Goal: Task Accomplishment & Management: Use online tool/utility

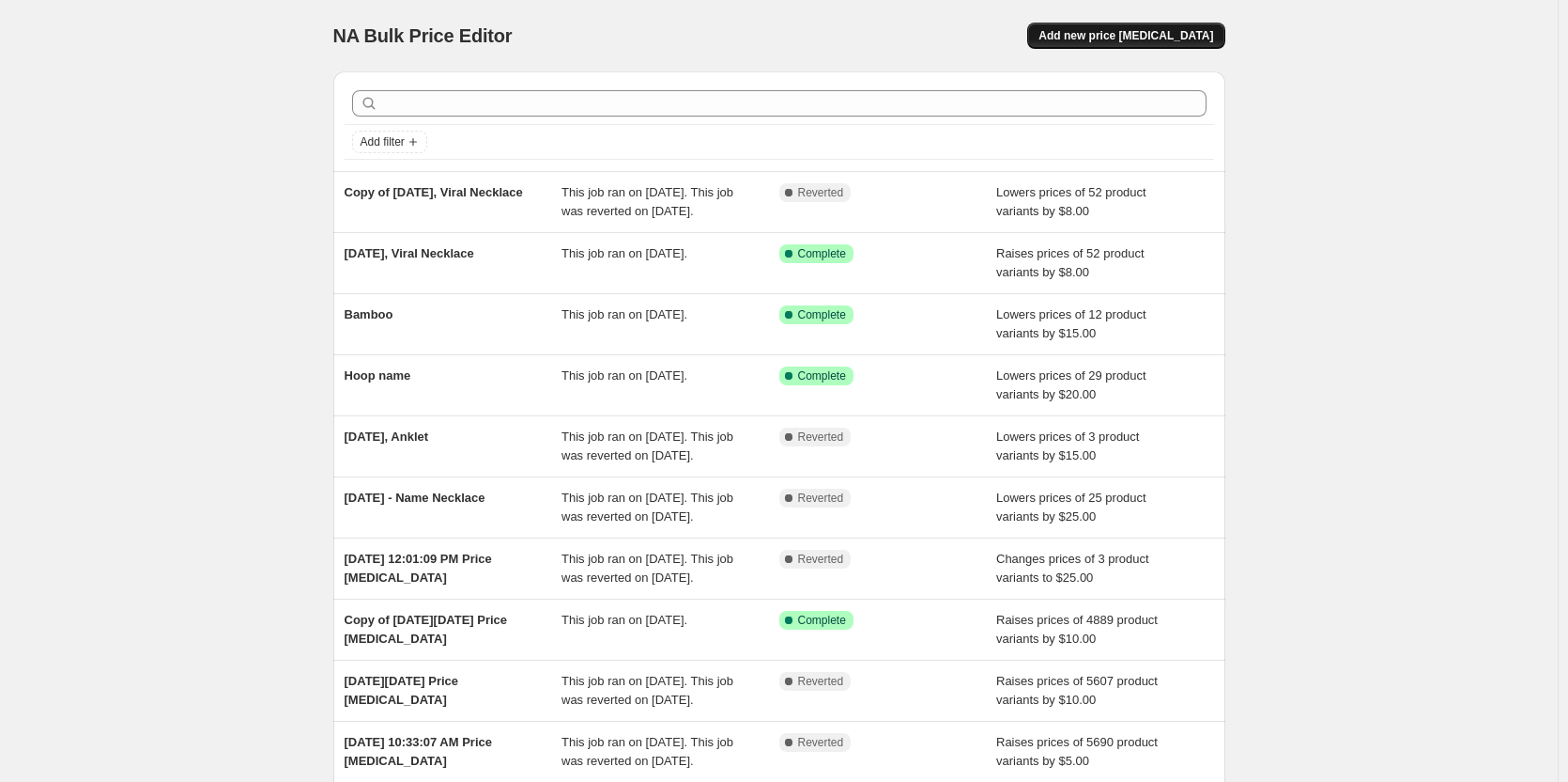
click at [1199, 36] on span "Add new price [MEDICAL_DATA]" at bounding box center [1126, 35] width 175 height 15
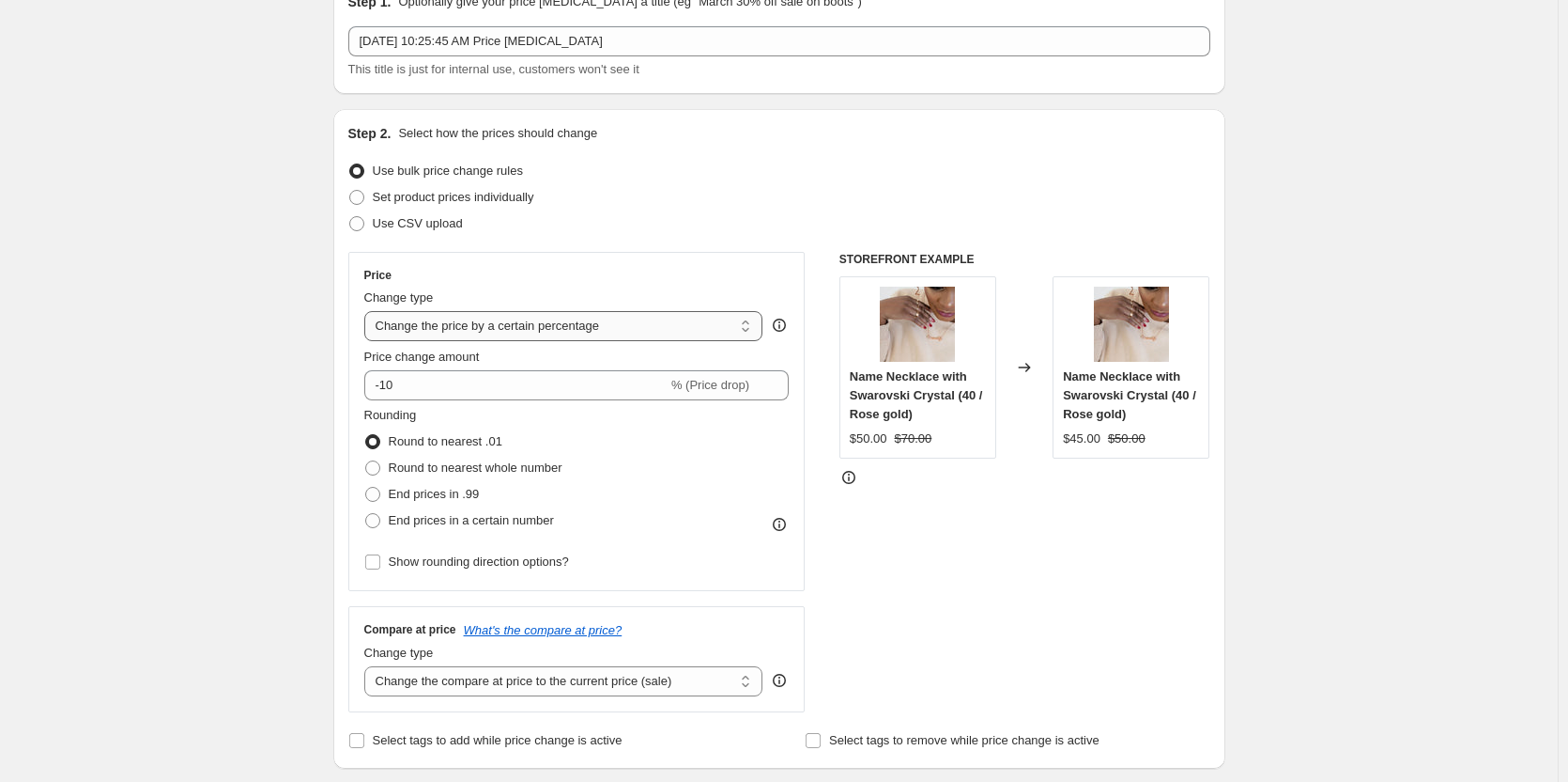
scroll to position [188, 0]
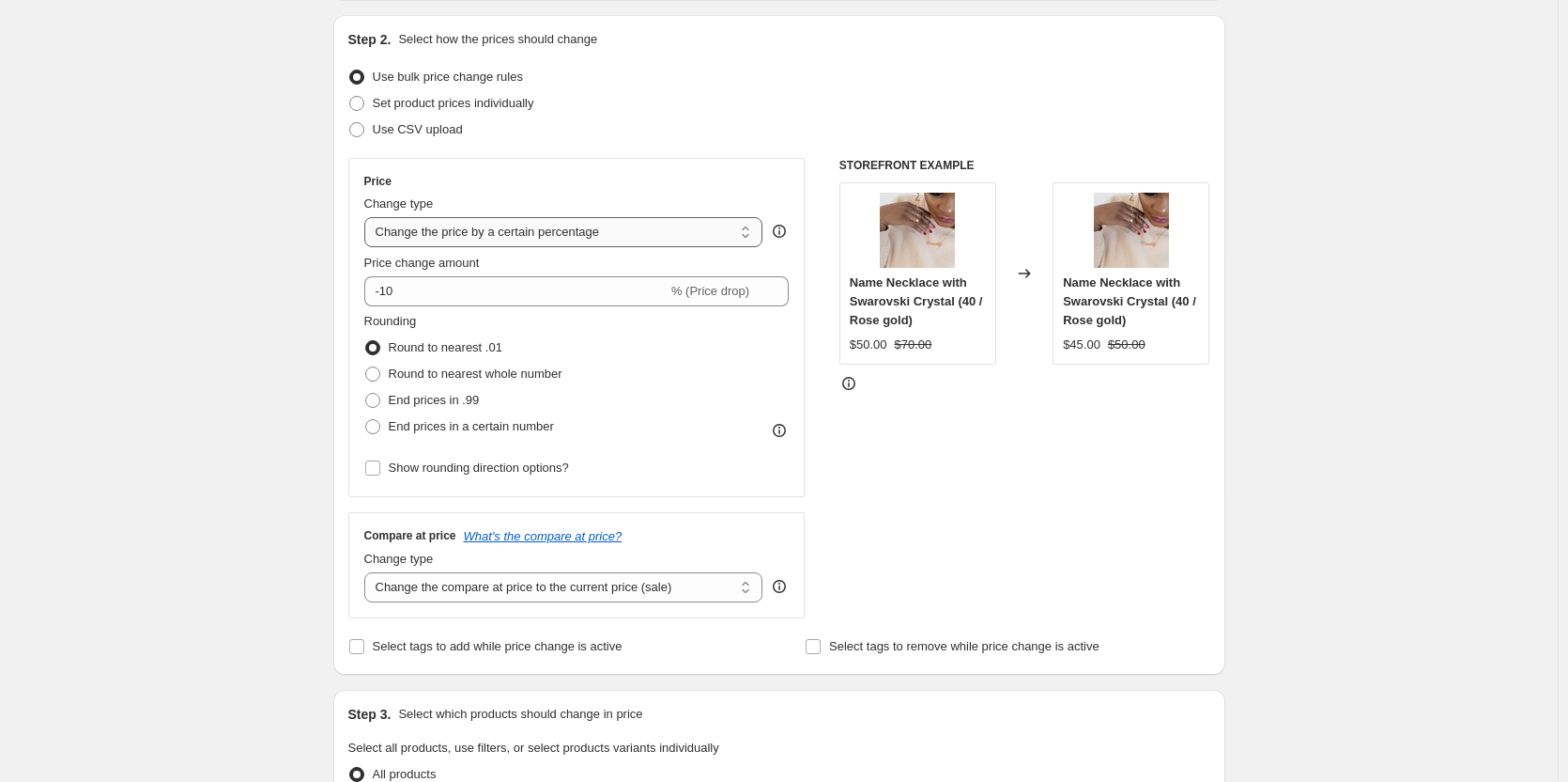
click at [733, 243] on select "Change the price to a certain amount Change the price by a certain amount Chang…" at bounding box center [564, 231] width 400 height 30
select select "to"
click at [368, 217] on select "Change the price to a certain amount Change the price by a certain amount Chang…" at bounding box center [564, 231] width 400 height 30
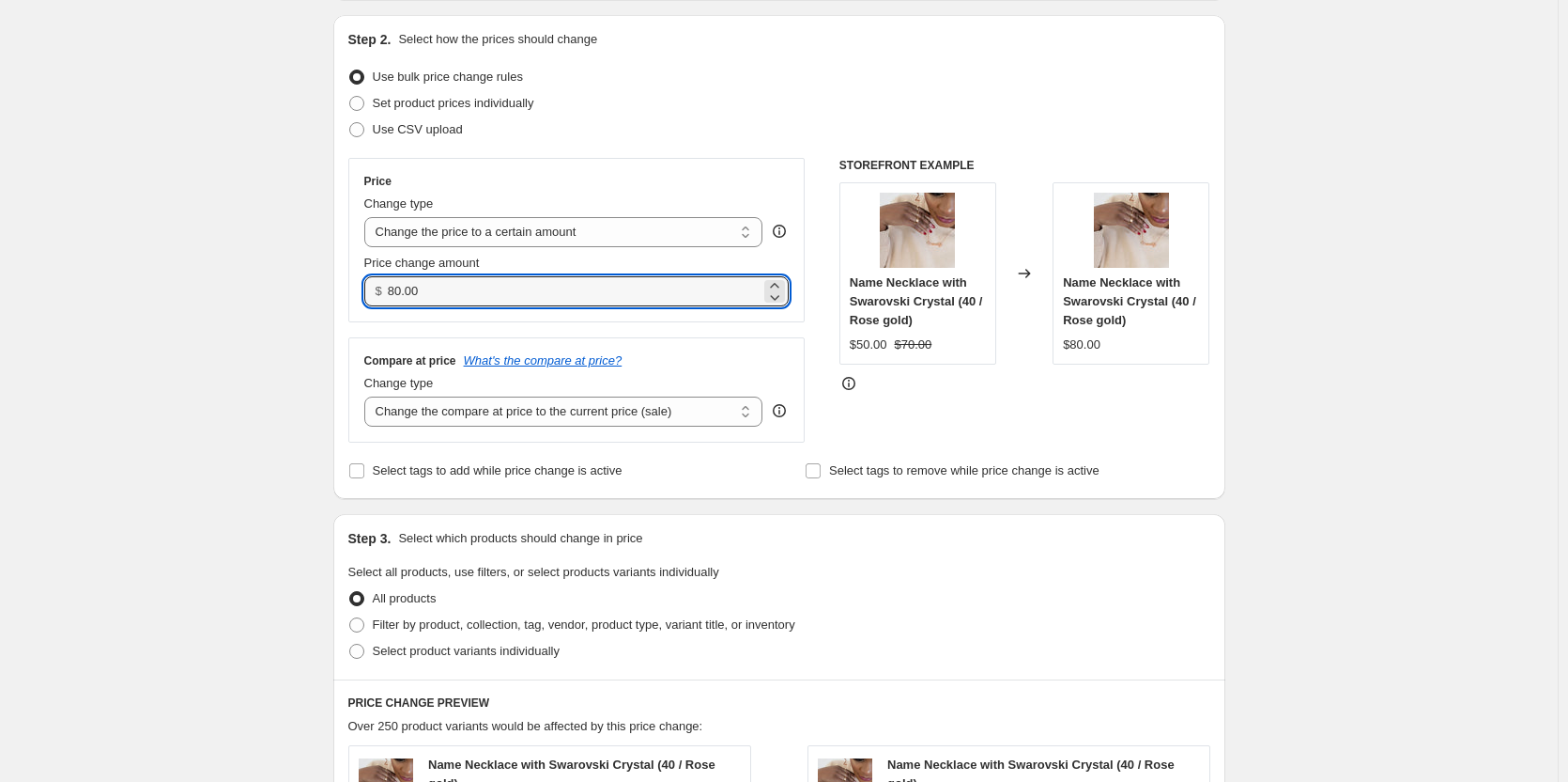
drag, startPoint x: 438, startPoint y: 288, endPoint x: 324, endPoint y: 314, distance: 116.9
click at [324, 314] on div "Step 1. Optionally give your price [MEDICAL_DATA] a title (eg "March 30% off sa…" at bounding box center [771, 640] width 907 height 1544
type input "15.00"
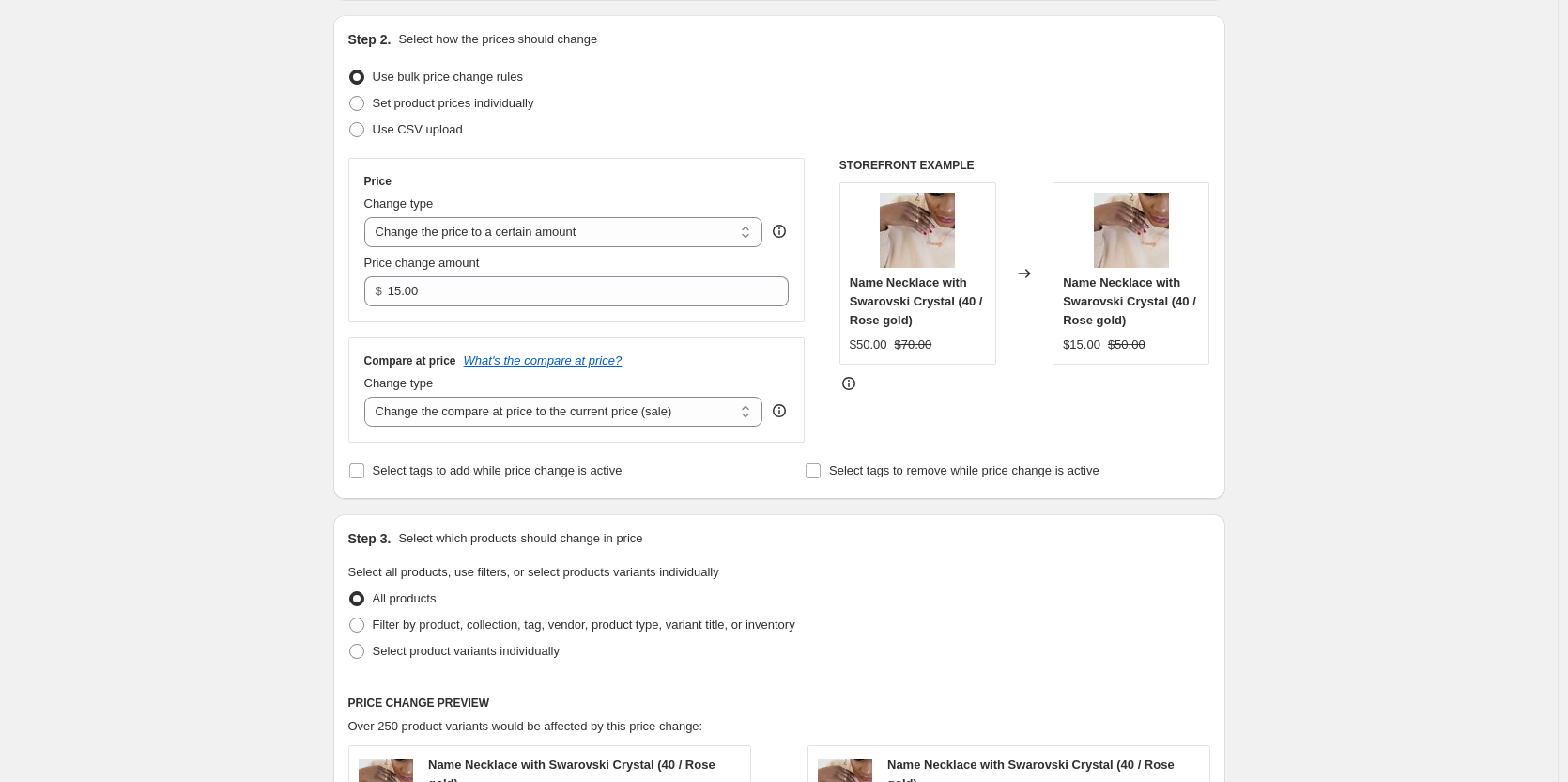
click at [212, 396] on div "Create new price [MEDICAL_DATA]. This page is ready Create new price [MEDICAL_D…" at bounding box center [779, 669] width 1558 height 1715
click at [738, 410] on select "Change the compare at price to the current price (sale) Change the compare at p…" at bounding box center [564, 411] width 400 height 30
select select "no_change"
click at [368, 398] on select "Change the compare at price to the current price (sale) Change the compare at p…" at bounding box center [564, 411] width 400 height 30
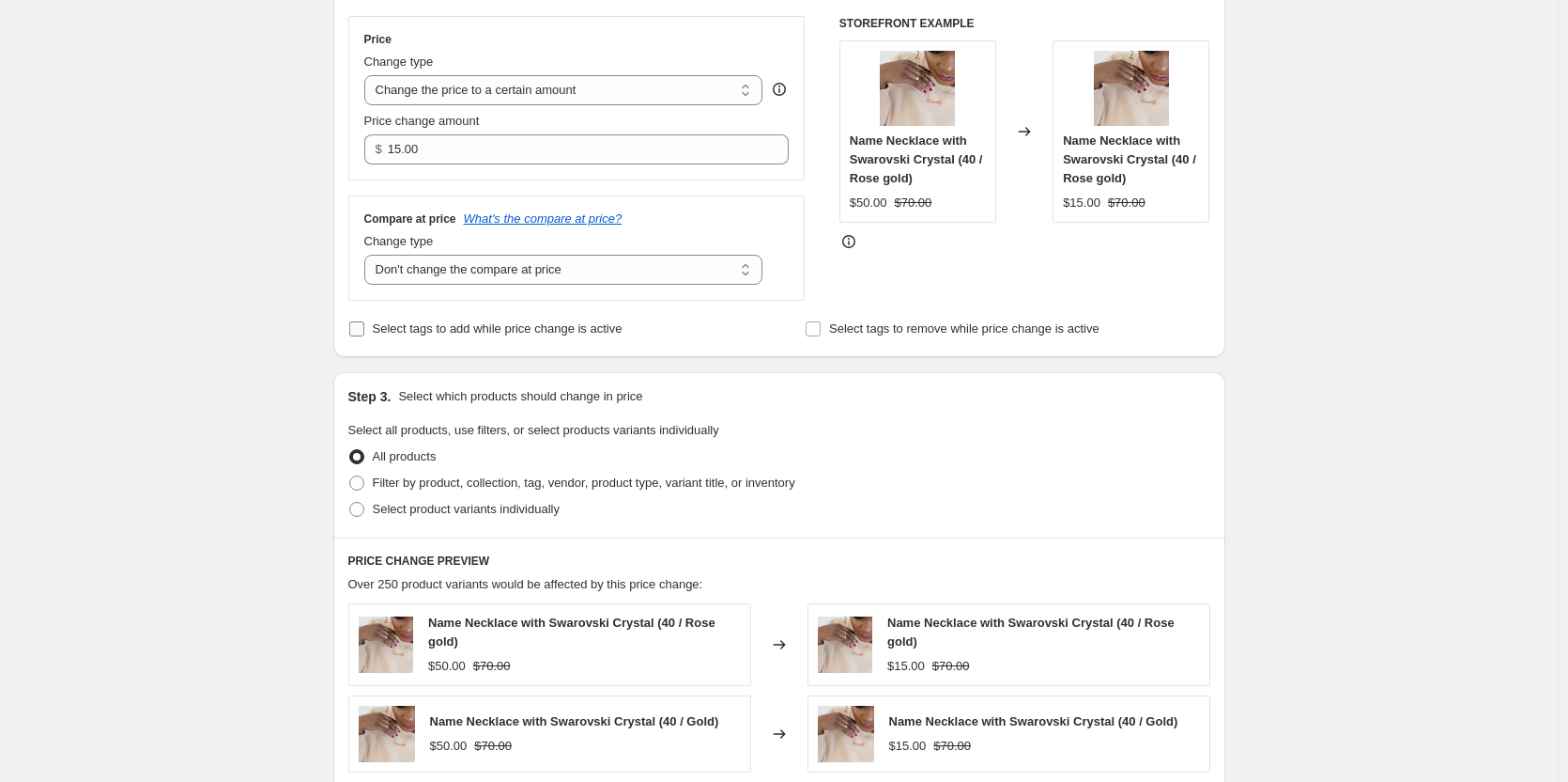
scroll to position [375, 0]
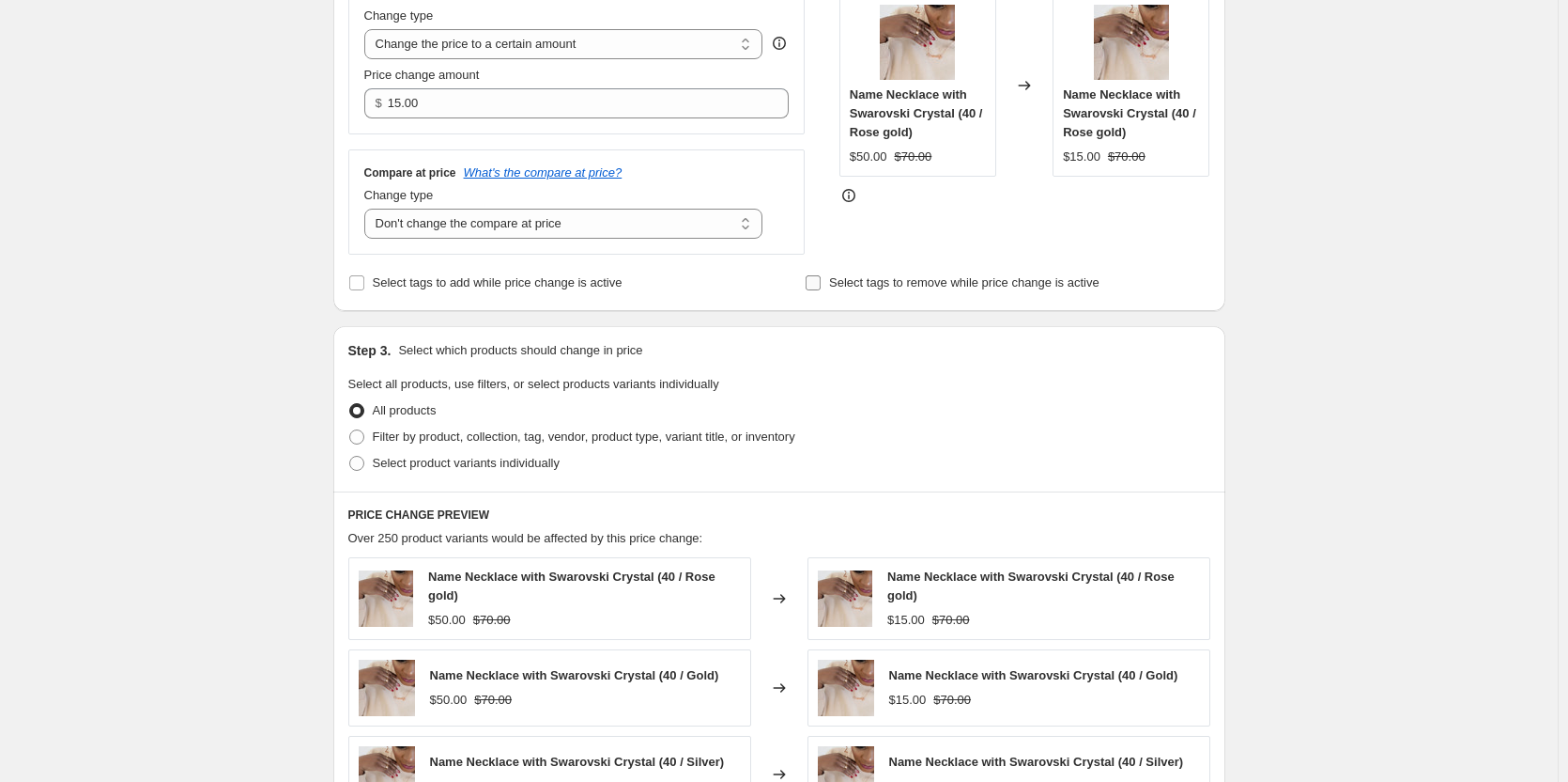
click at [818, 282] on input "Select tags to remove while price change is active" at bounding box center [813, 282] width 15 height 15
checkbox input "true"
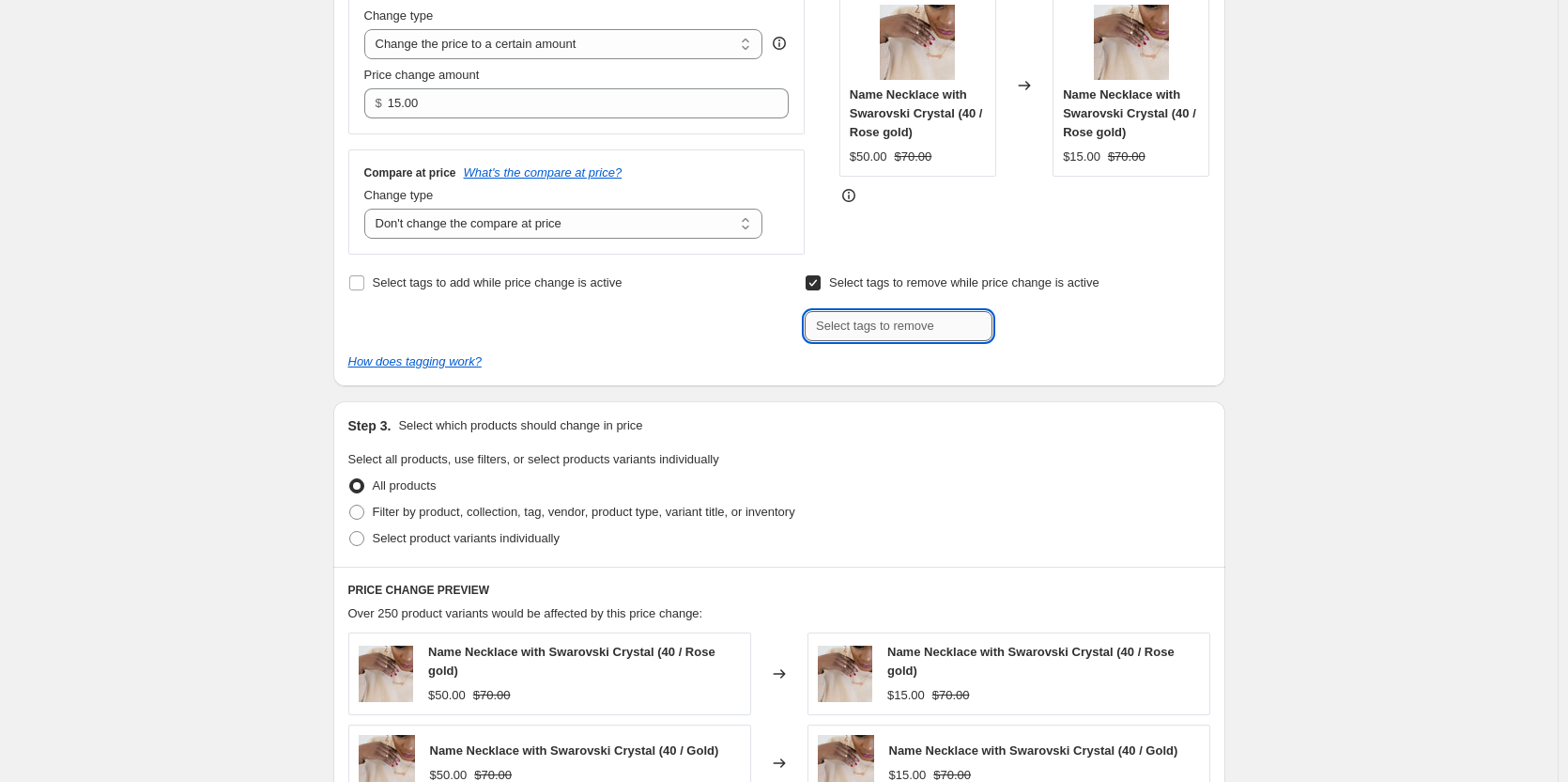
click at [861, 338] on input "text" at bounding box center [898, 326] width 188 height 30
type input "personalized"
click at [1049, 328] on span "personalized" at bounding box center [1068, 325] width 69 height 14
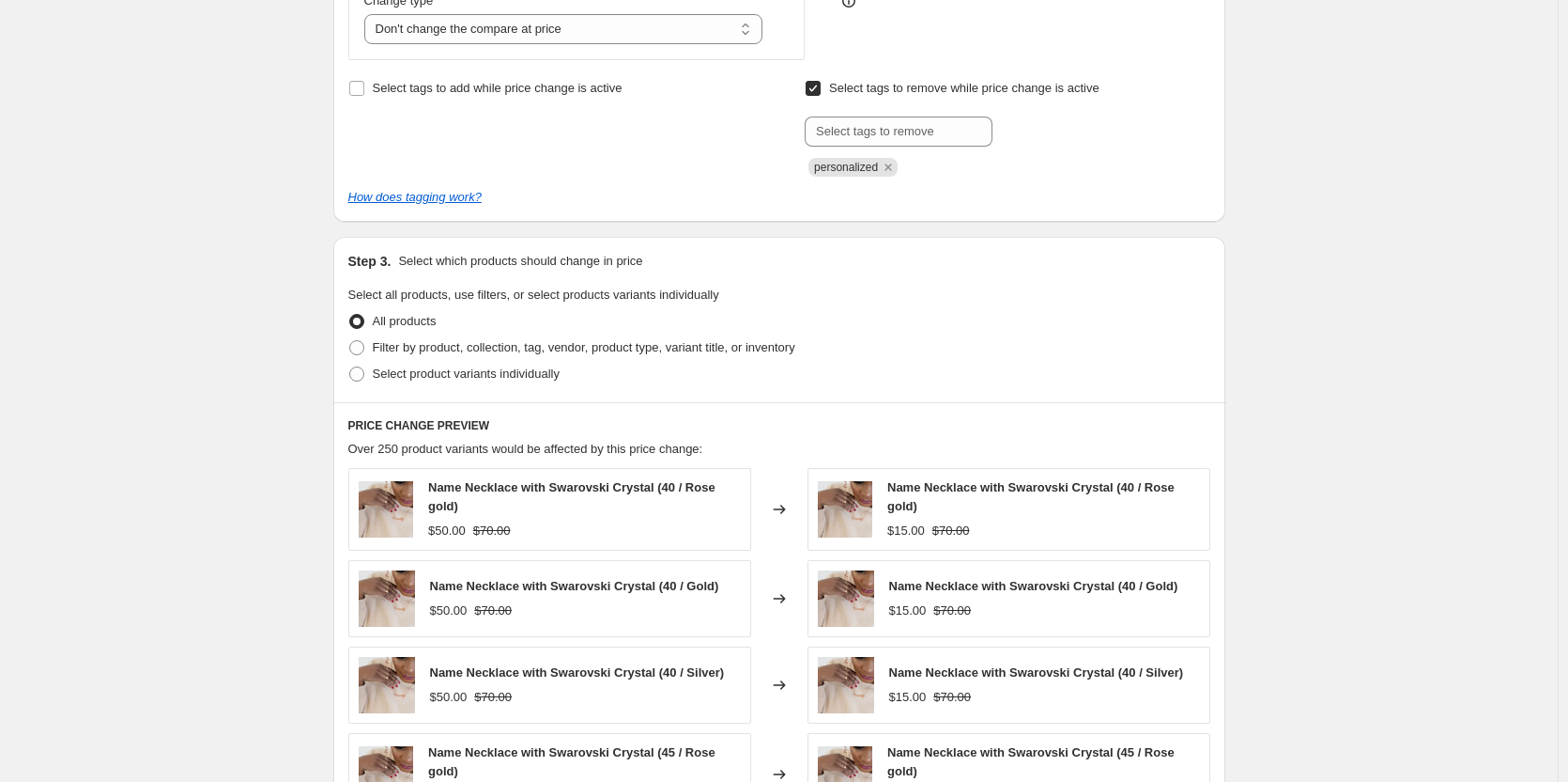
scroll to position [569, 0]
click at [844, 135] on input "text" at bounding box center [898, 132] width 188 height 30
type input "custom"
click at [1056, 134] on span "custom" at bounding box center [1055, 131] width 41 height 14
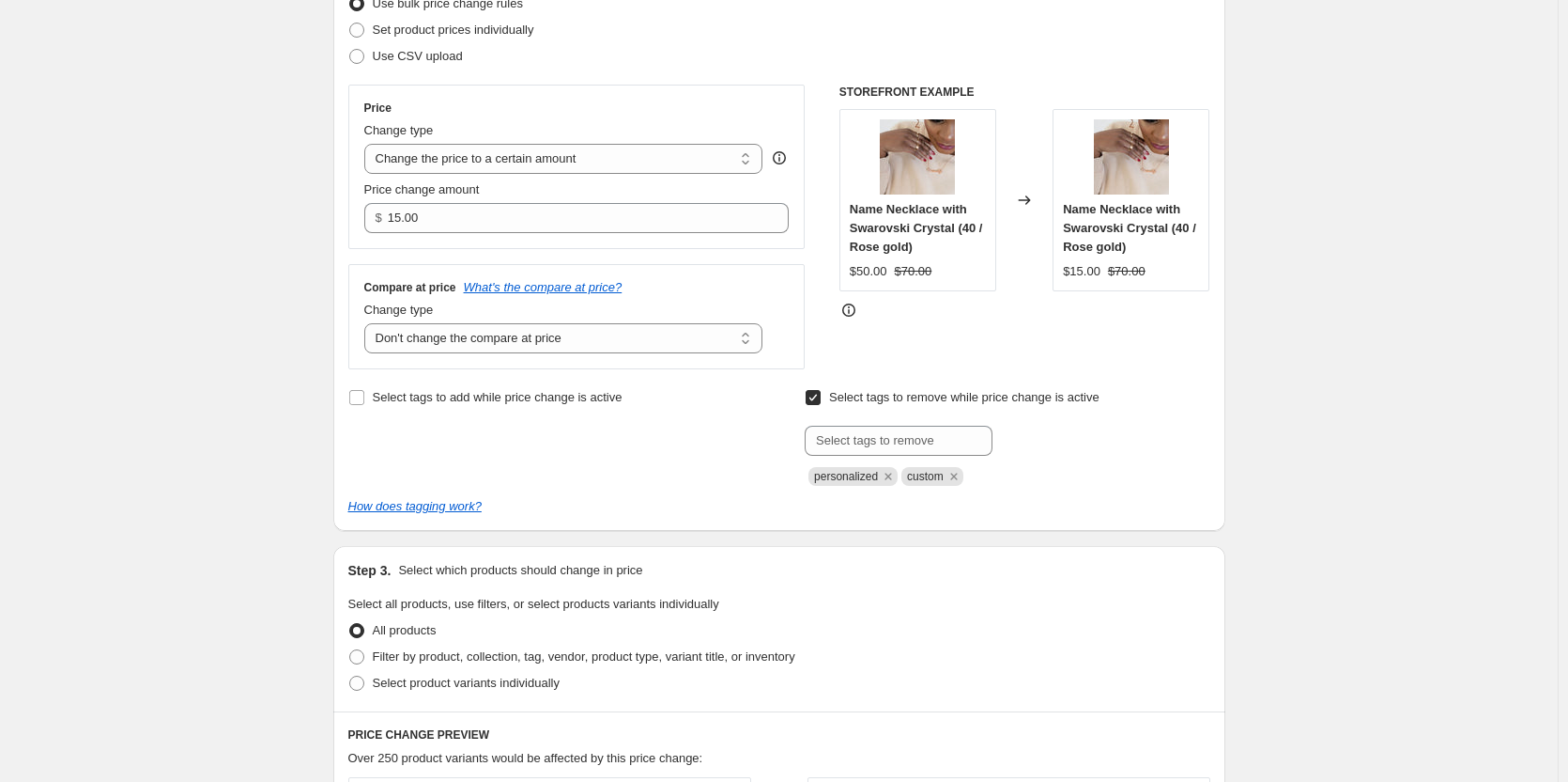
scroll to position [194, 0]
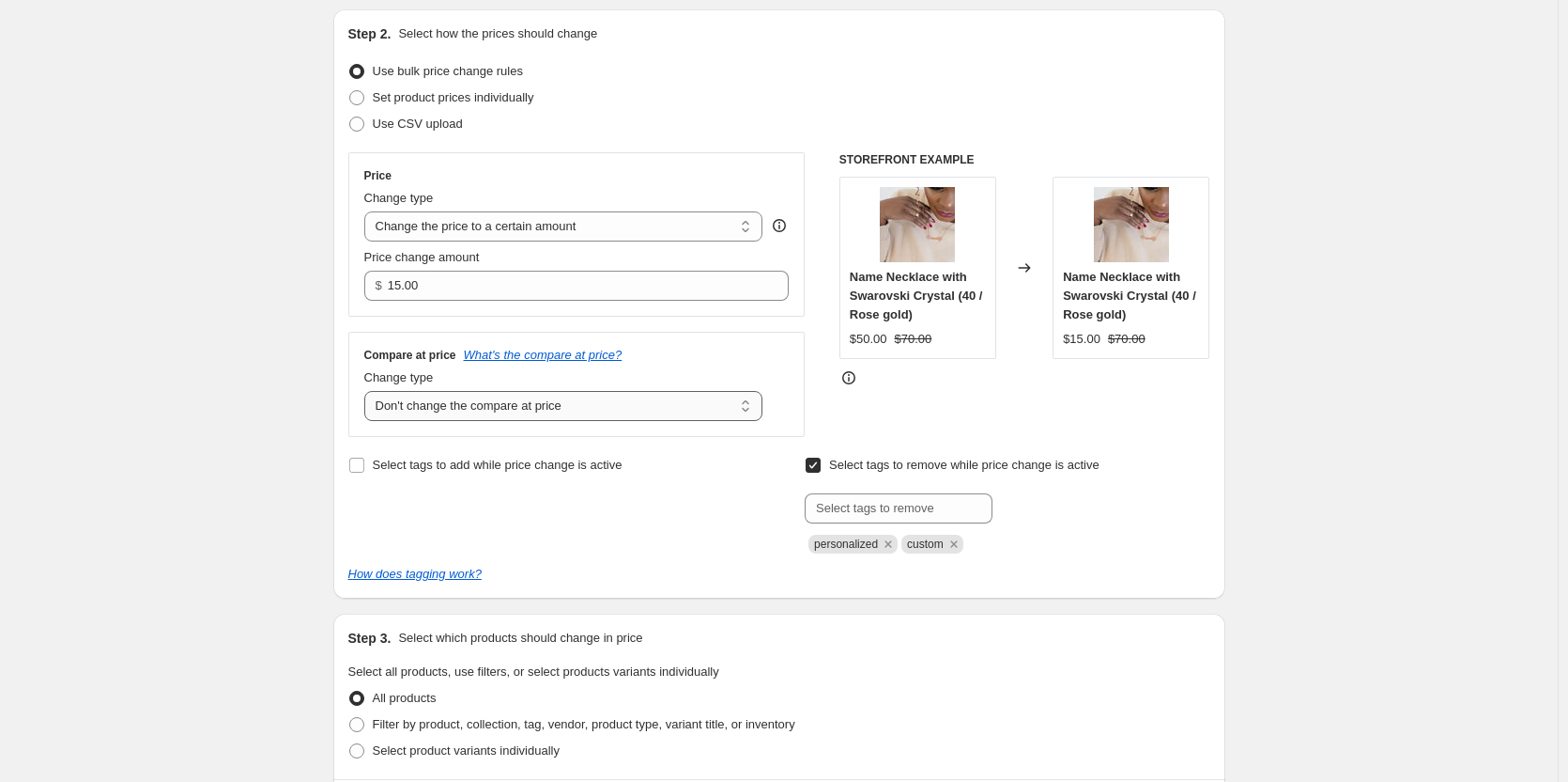
click at [709, 401] on select "Change the compare at price to the current price (sale) Change the compare at p…" at bounding box center [564, 406] width 400 height 30
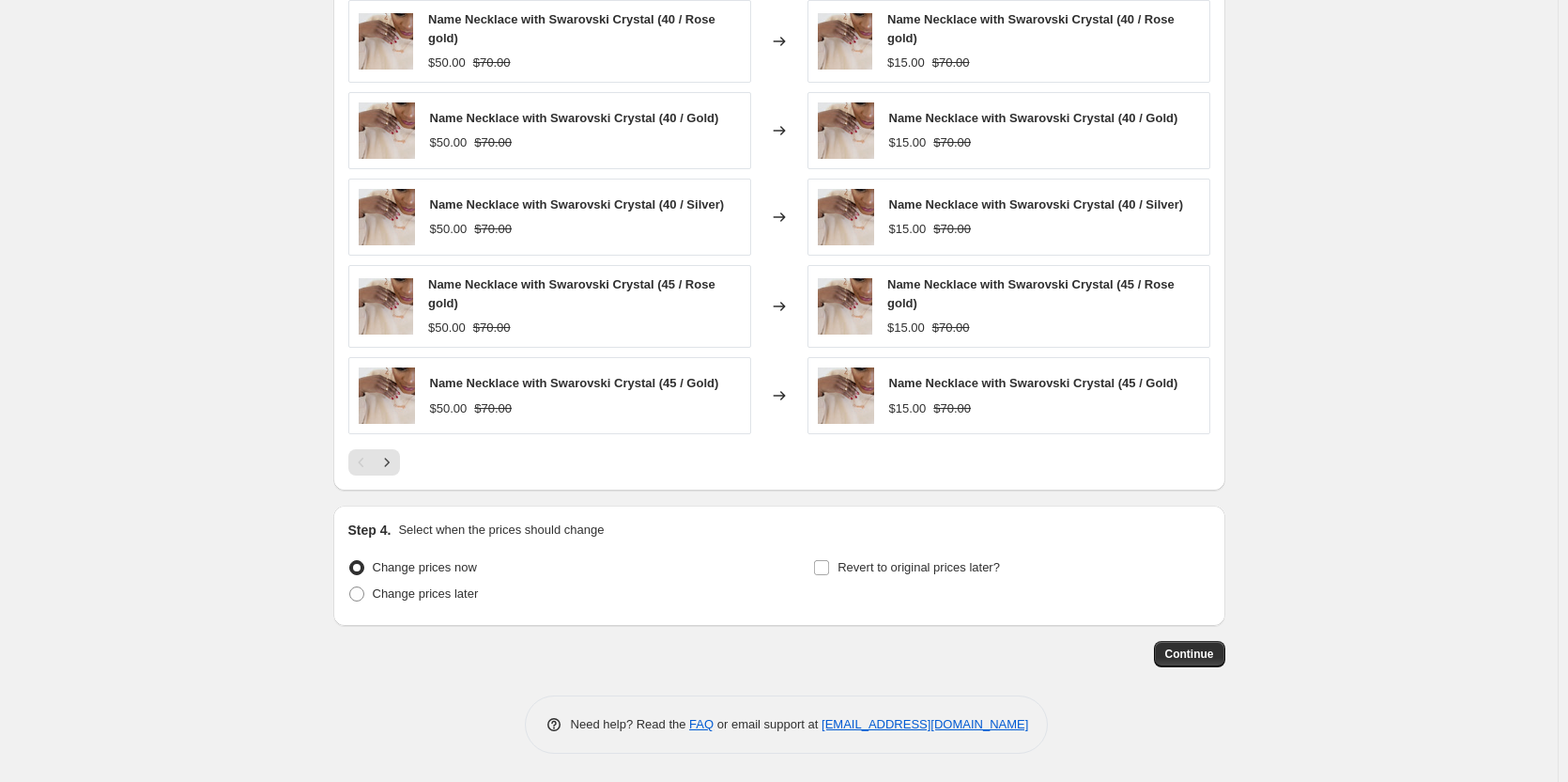
scroll to position [1039, 0]
click at [365, 594] on span at bounding box center [356, 593] width 15 height 15
click at [350, 587] on input "Change prices later" at bounding box center [349, 586] width 1 height 1
radio input "true"
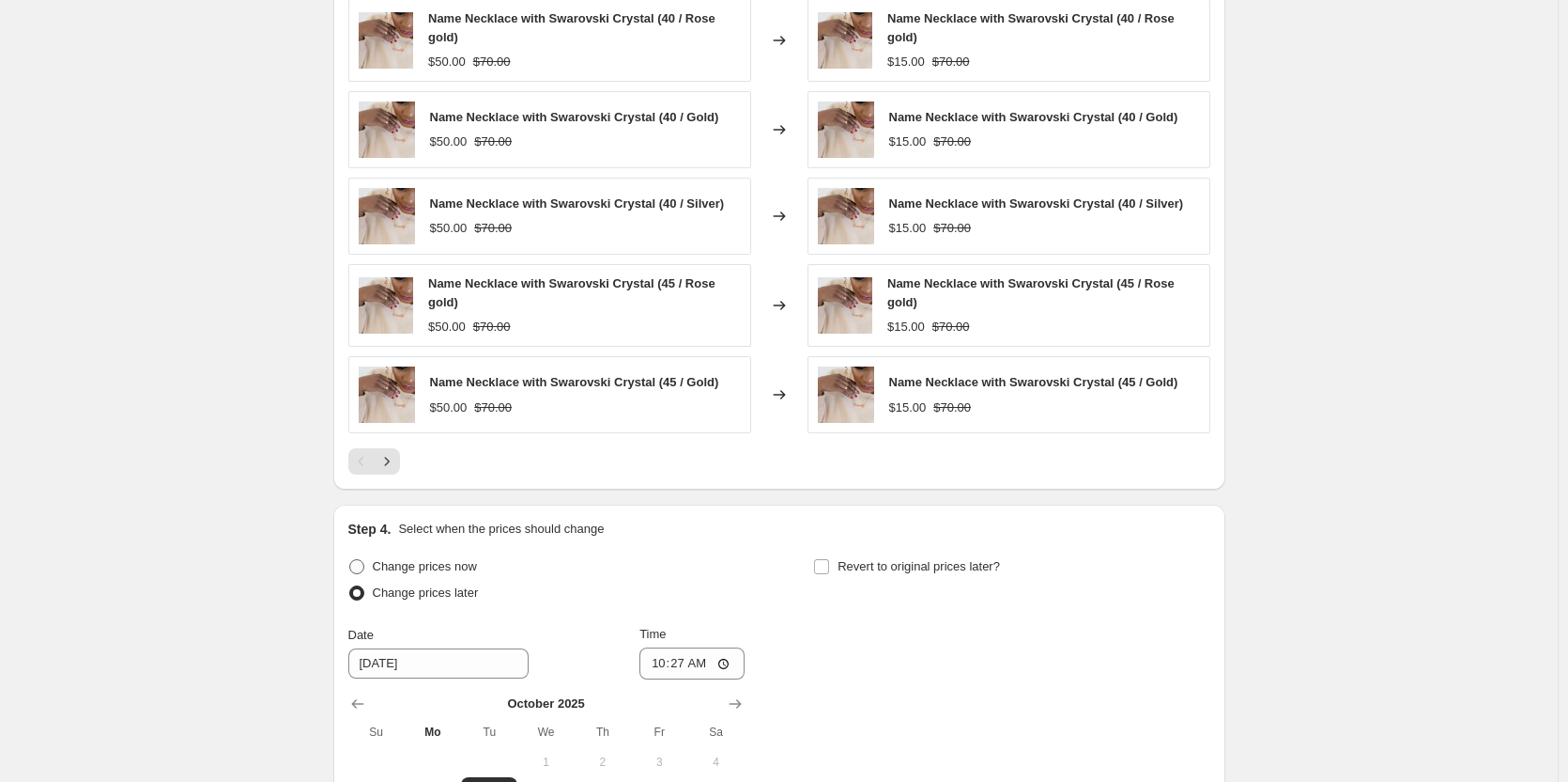
click at [362, 565] on span at bounding box center [356, 566] width 15 height 15
click at [350, 560] on input "Change prices now" at bounding box center [349, 559] width 1 height 1
radio input "true"
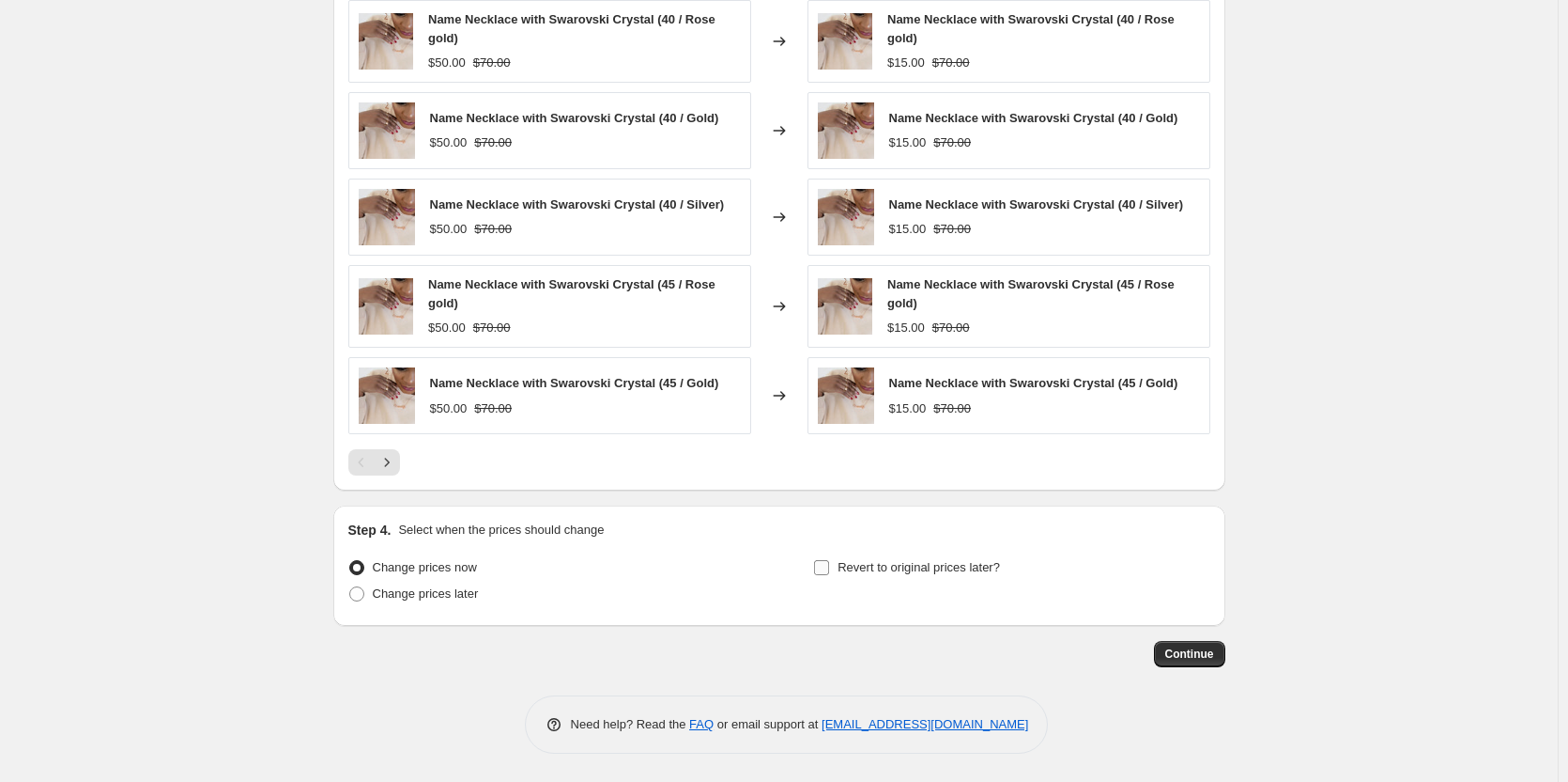
click at [824, 568] on input "Revert to original prices later?" at bounding box center [821, 567] width 15 height 15
checkbox input "true"
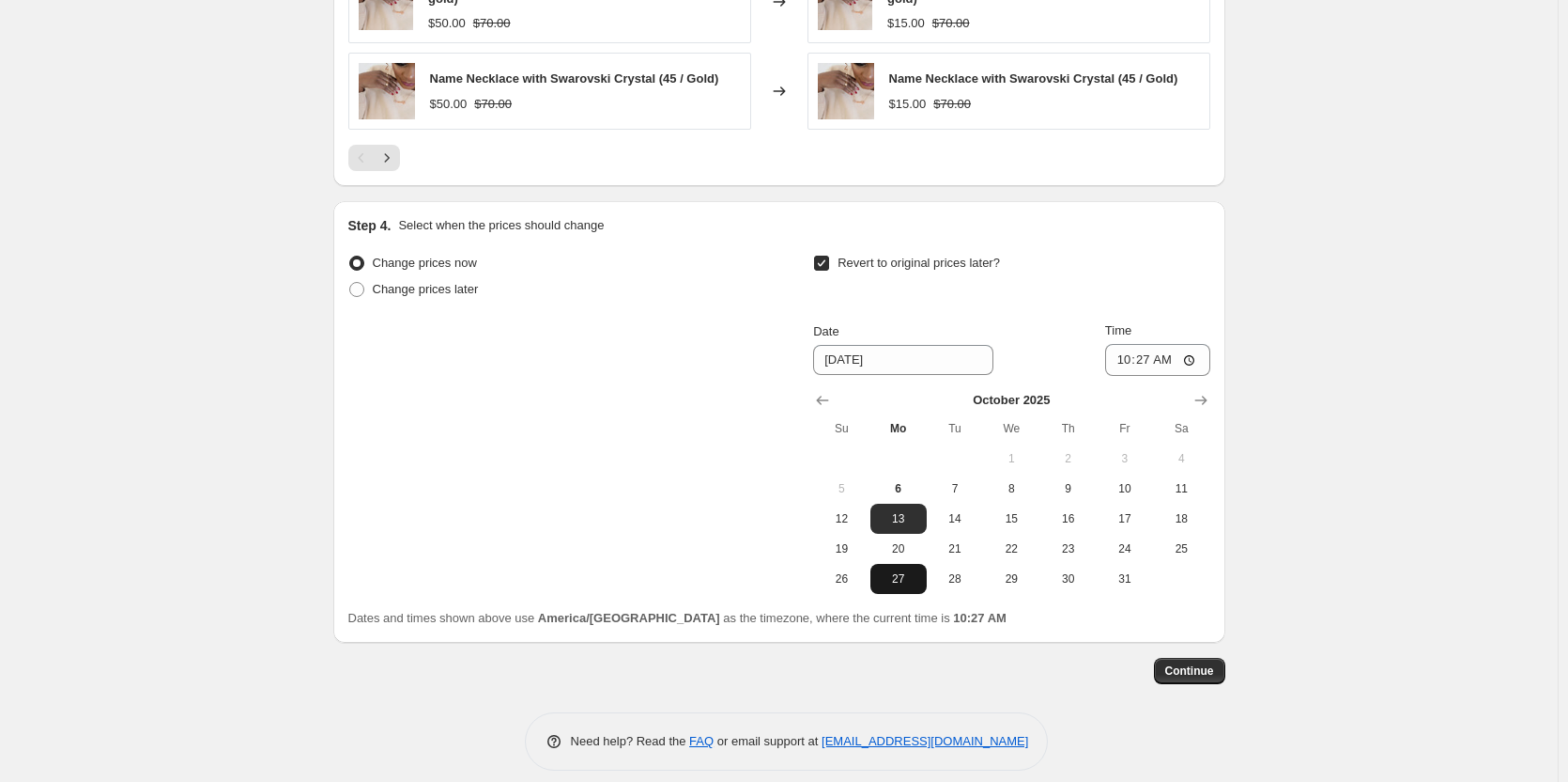
scroll to position [1361, 0]
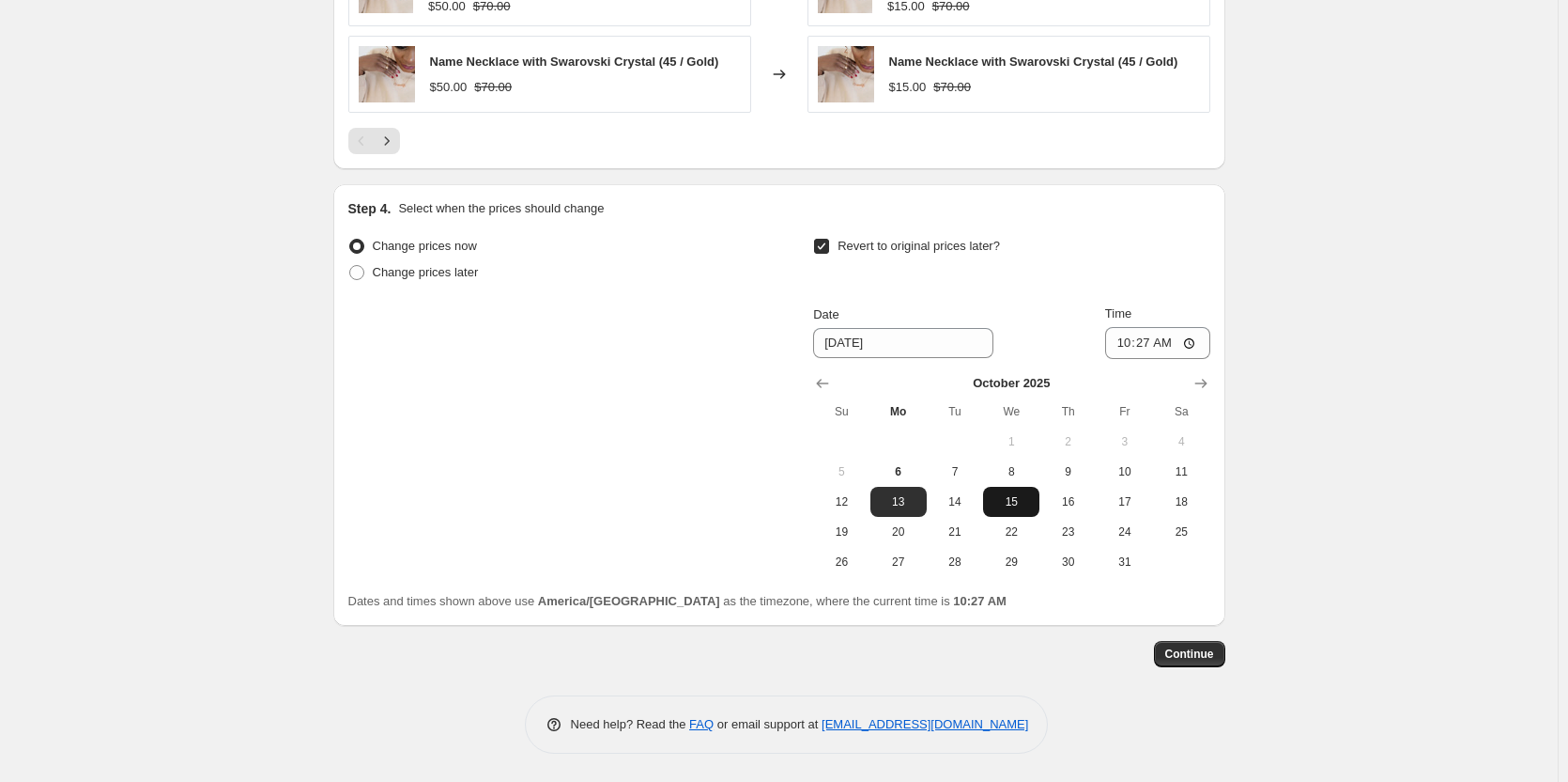
click at [1008, 505] on span "15" at bounding box center [1011, 501] width 42 height 15
type input "[DATE]"
click at [1182, 345] on input "10:27" at bounding box center [1158, 342] width 105 height 32
click at [1194, 343] on input "10:27" at bounding box center [1158, 342] width 105 height 32
type input "12:27"
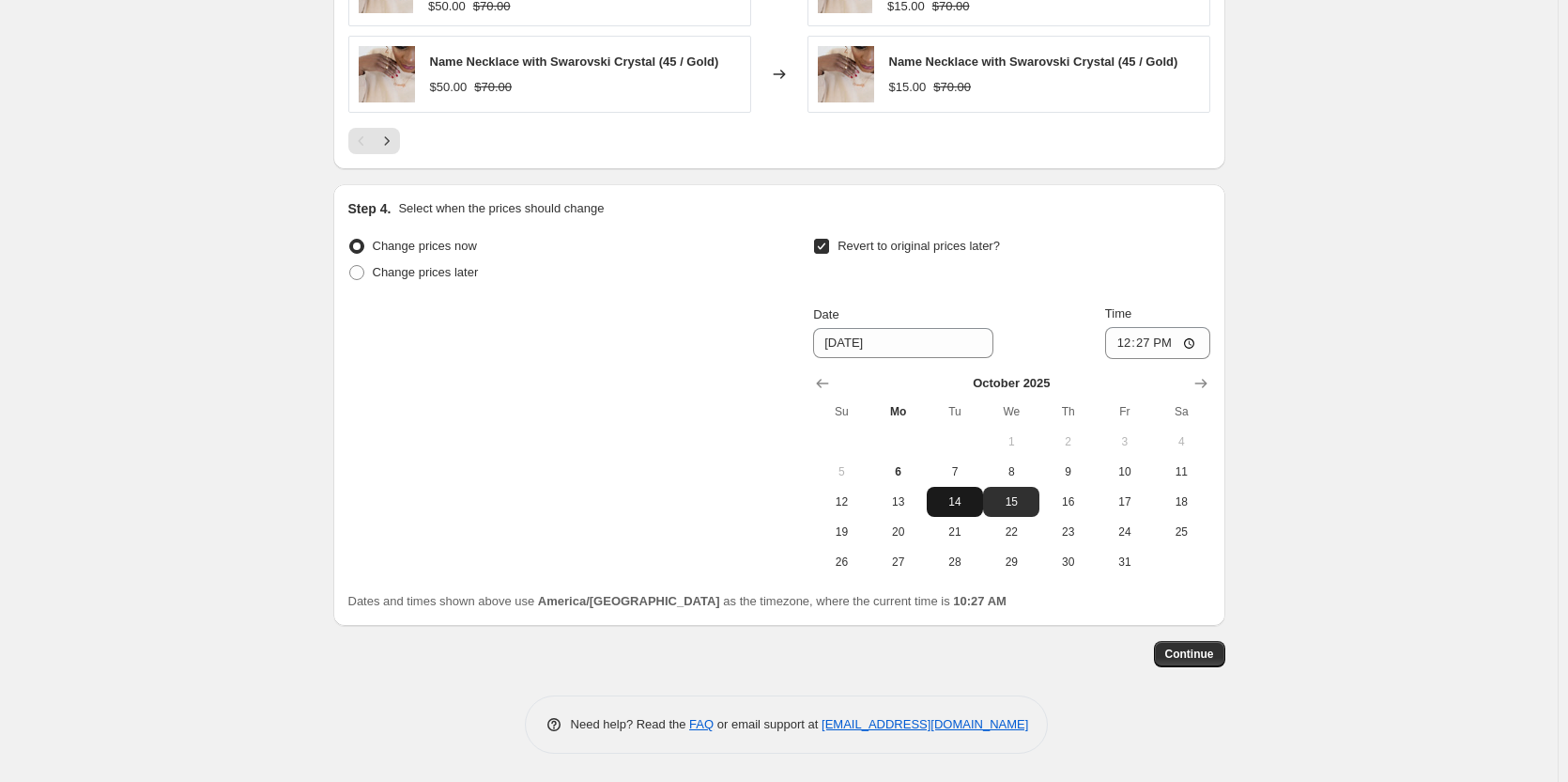
click at [955, 500] on span "14" at bounding box center [955, 501] width 42 height 15
click at [1171, 340] on input "12:27" at bounding box center [1158, 342] width 105 height 32
click at [1146, 343] on input "12:27" at bounding box center [1158, 342] width 105 height 32
click at [1007, 507] on span "15" at bounding box center [1011, 501] width 42 height 15
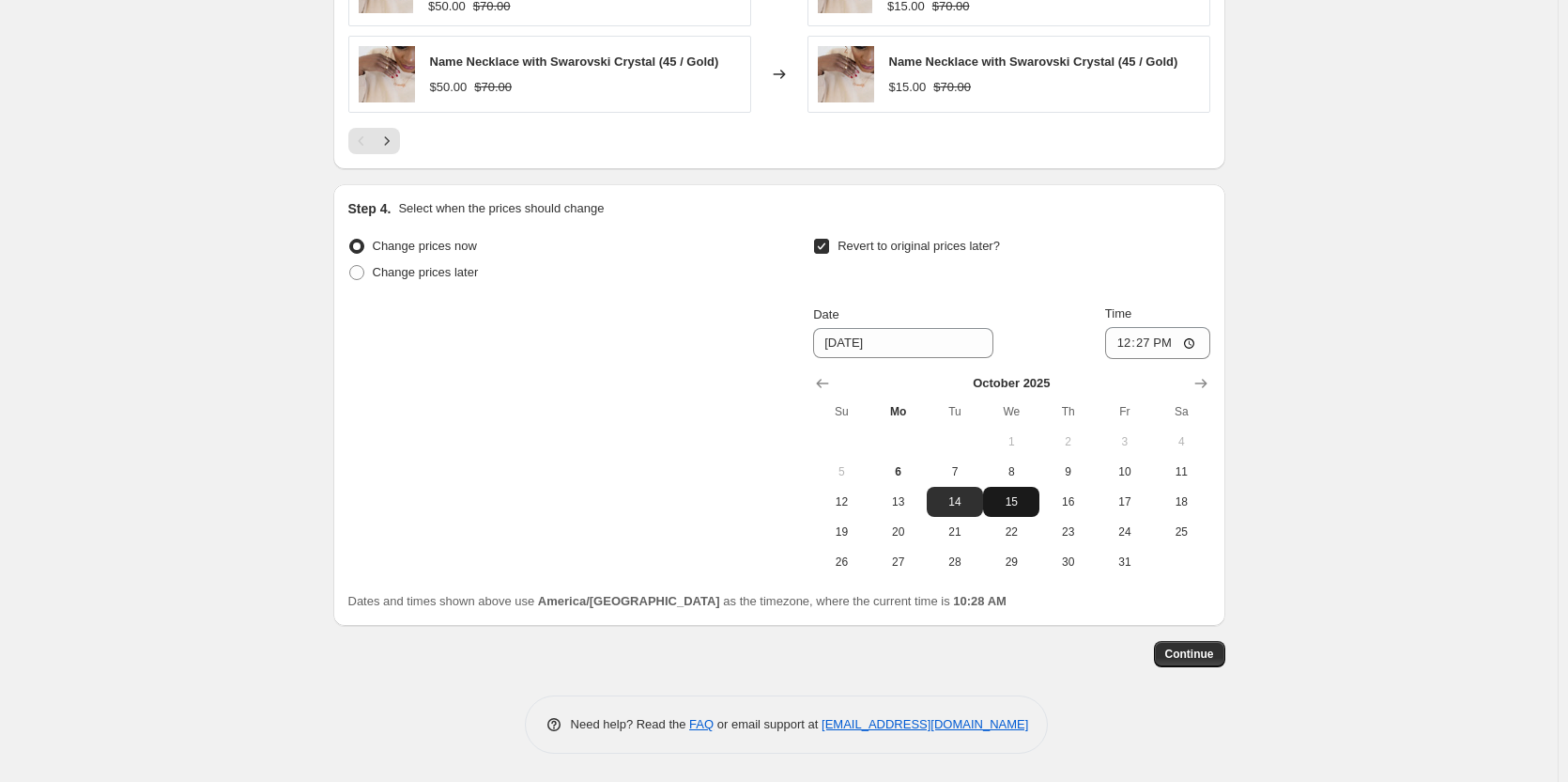
type input "[DATE]"
click at [1168, 648] on button "Continue" at bounding box center [1189, 654] width 71 height 26
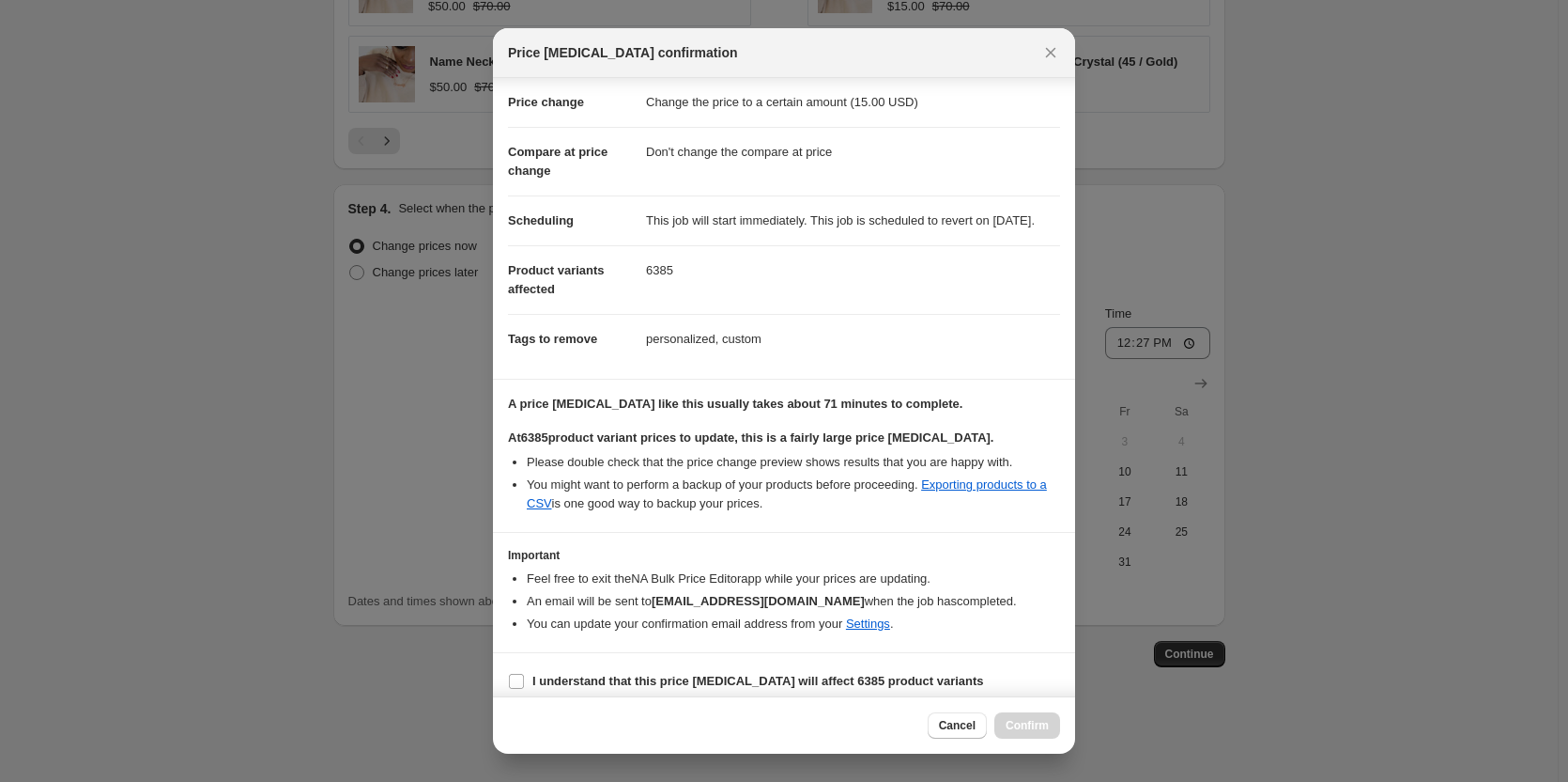
scroll to position [66, 0]
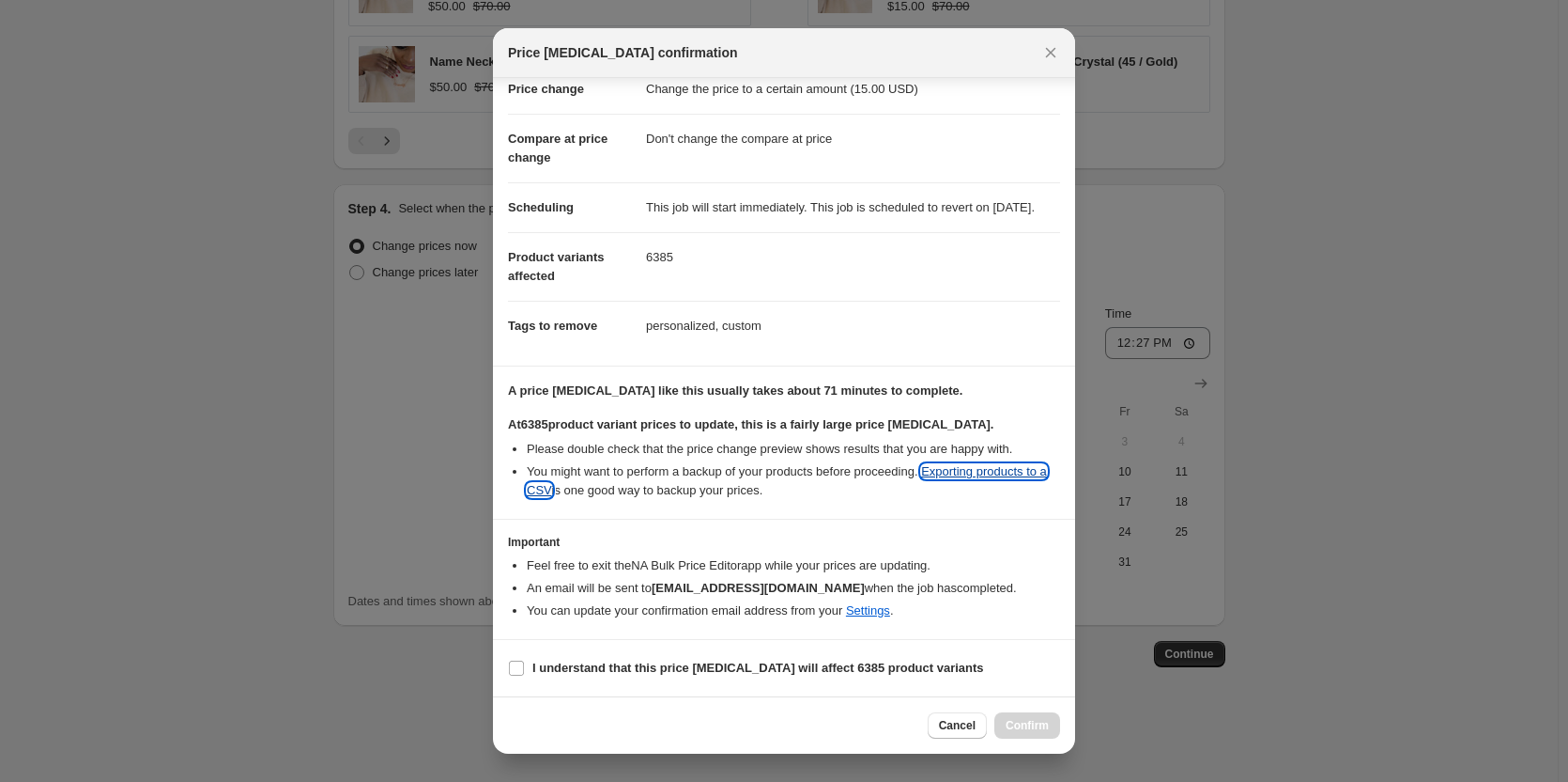
click at [979, 470] on link "Exporting products to a CSV" at bounding box center [786, 480] width 520 height 33
click at [955, 720] on span "Cancel" at bounding box center [958, 725] width 37 height 15
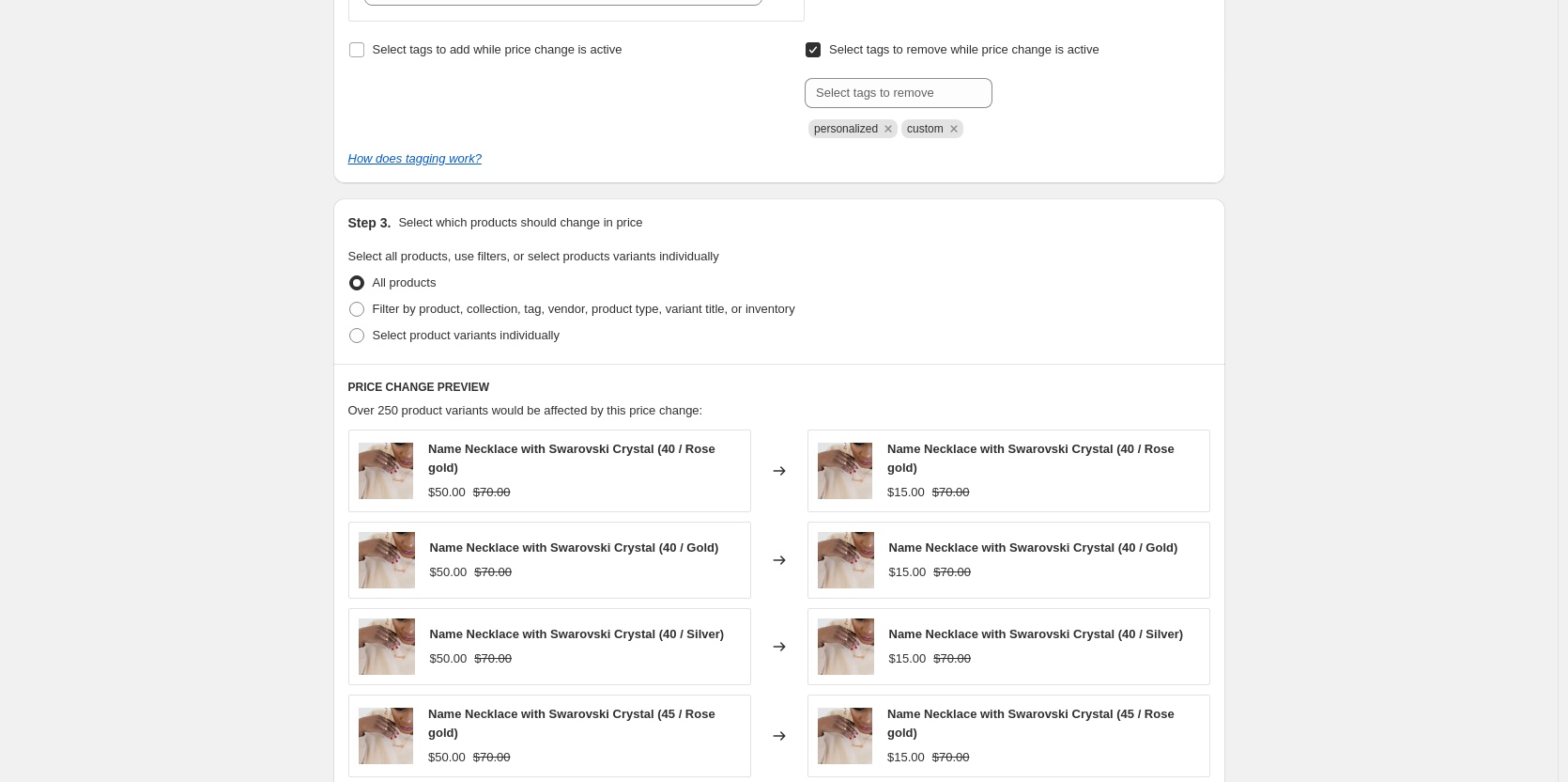
scroll to position [327, 0]
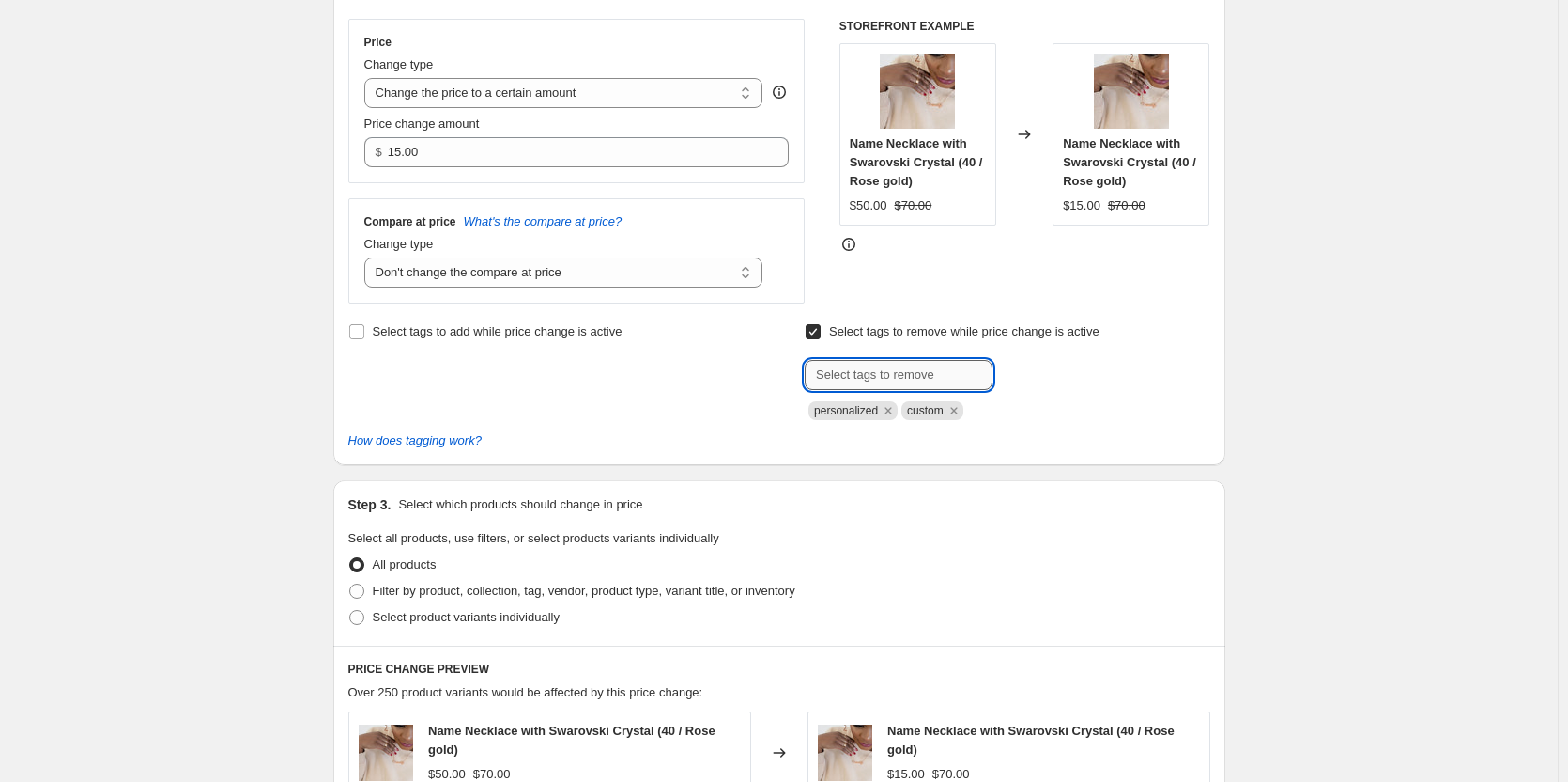
click at [879, 389] on input "text" at bounding box center [898, 374] width 188 height 30
type input "personalized necklace"
click at [1038, 375] on span "personalized..." at bounding box center [1073, 373] width 78 height 14
click at [863, 378] on input "text" at bounding box center [898, 374] width 188 height 30
type input "personalized earrings"
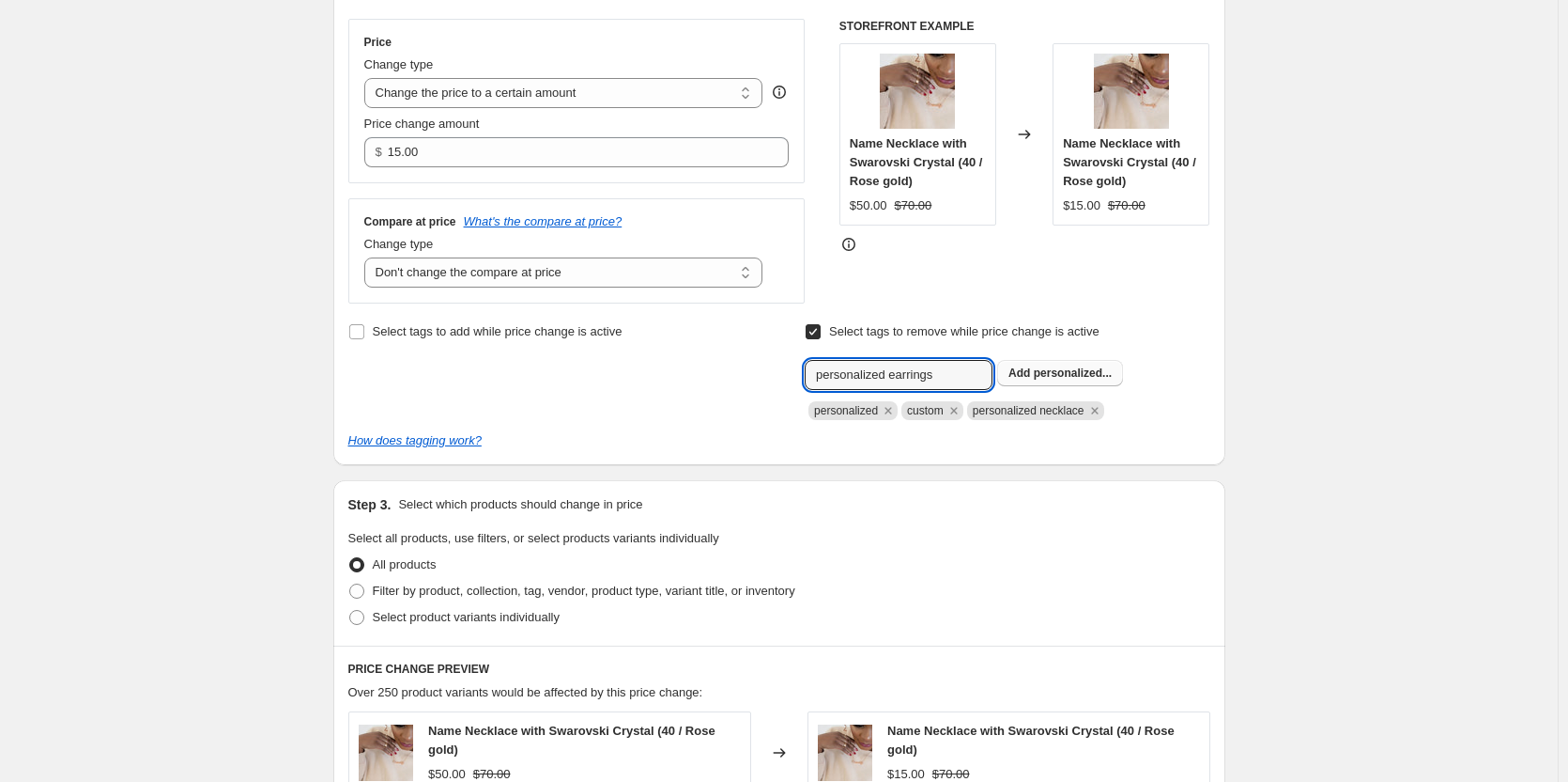
click at [1086, 377] on span "personalized..." at bounding box center [1073, 373] width 78 height 14
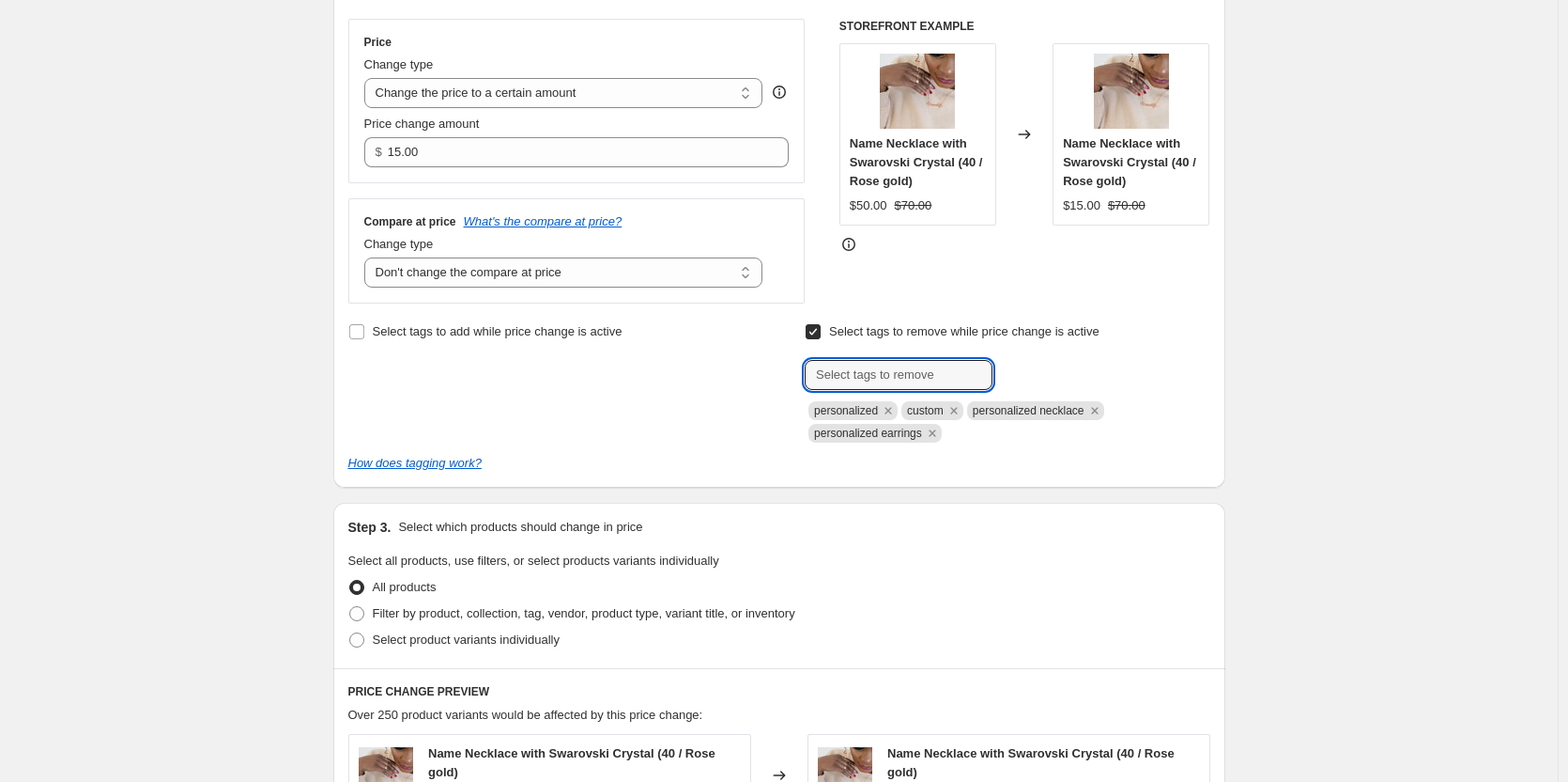
drag, startPoint x: 919, startPoint y: 381, endPoint x: 922, endPoint y: 356, distance: 25.2
click at [919, 381] on input "text" at bounding box center [898, 374] width 188 height 30
type input "personalized bracelet"
click at [1075, 376] on span "personalized..." at bounding box center [1073, 373] width 78 height 14
click at [874, 373] on input "text" at bounding box center [898, 374] width 188 height 30
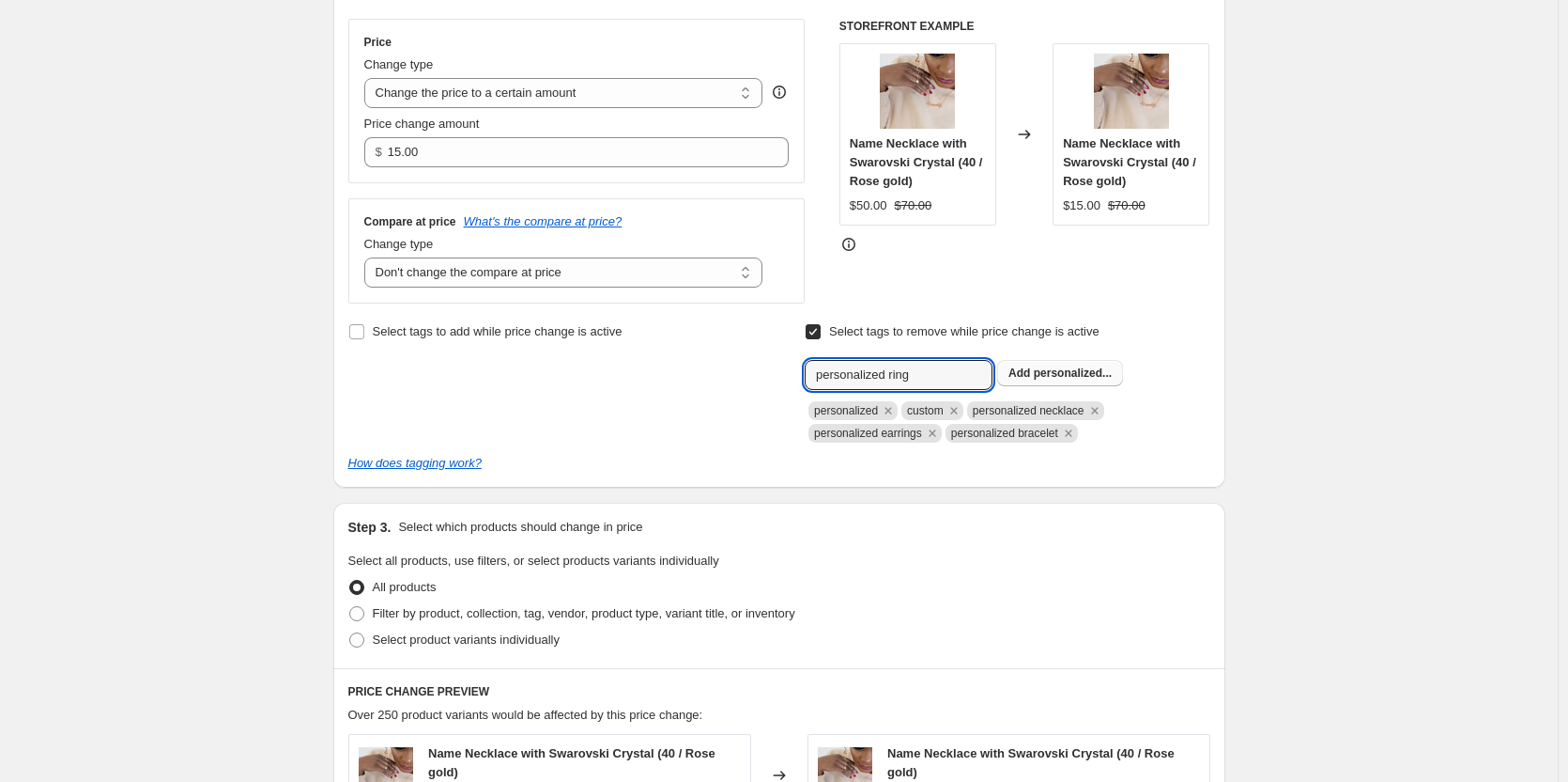
type input "personalized ring"
click at [1073, 377] on span "personalized..." at bounding box center [1073, 373] width 78 height 14
click at [946, 374] on input "text" at bounding box center [898, 374] width 188 height 30
type input "personalized necklaces"
click at [1066, 363] on button "Add personalized..." at bounding box center [1060, 373] width 125 height 26
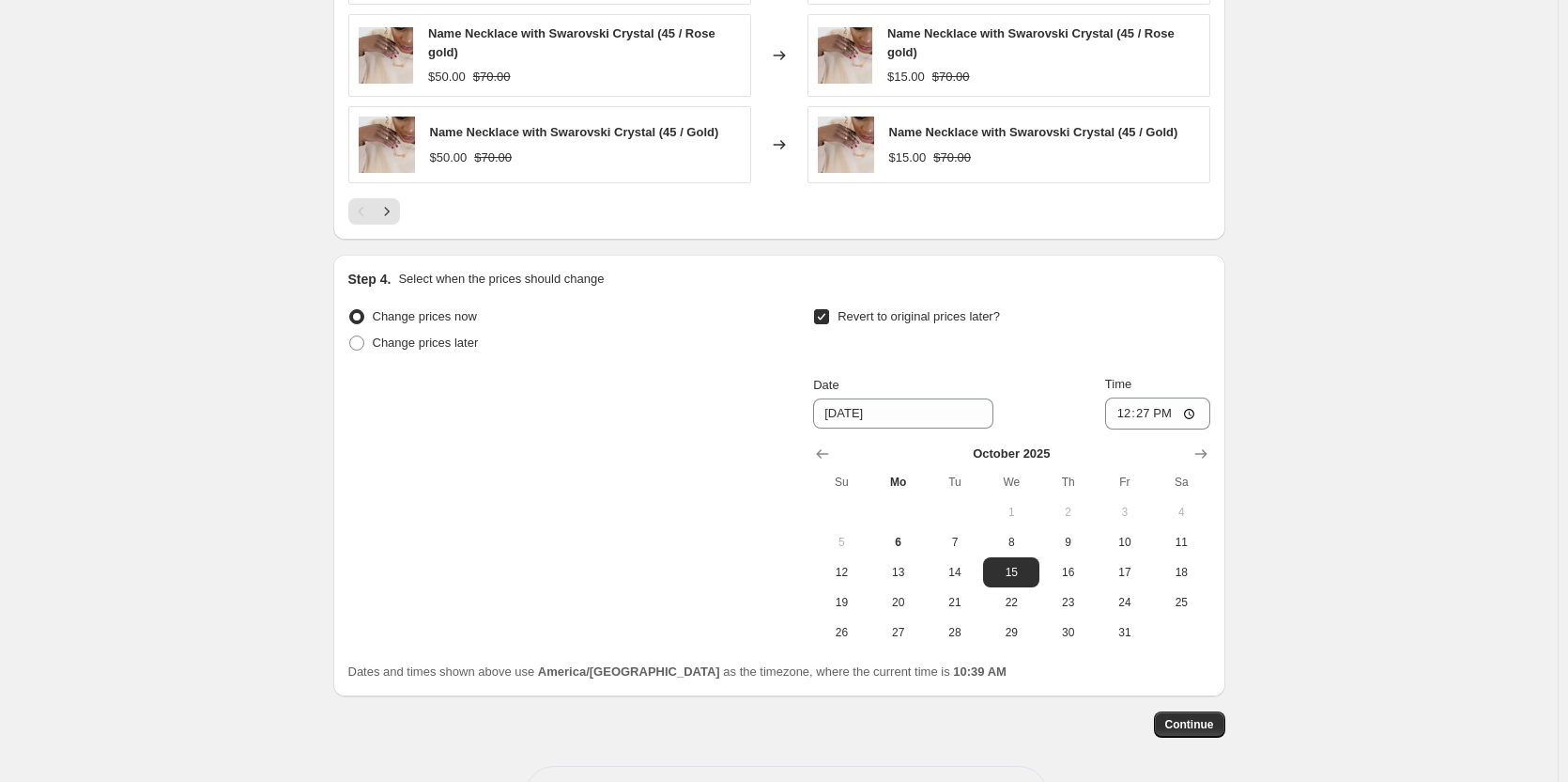
scroll to position [1405, 0]
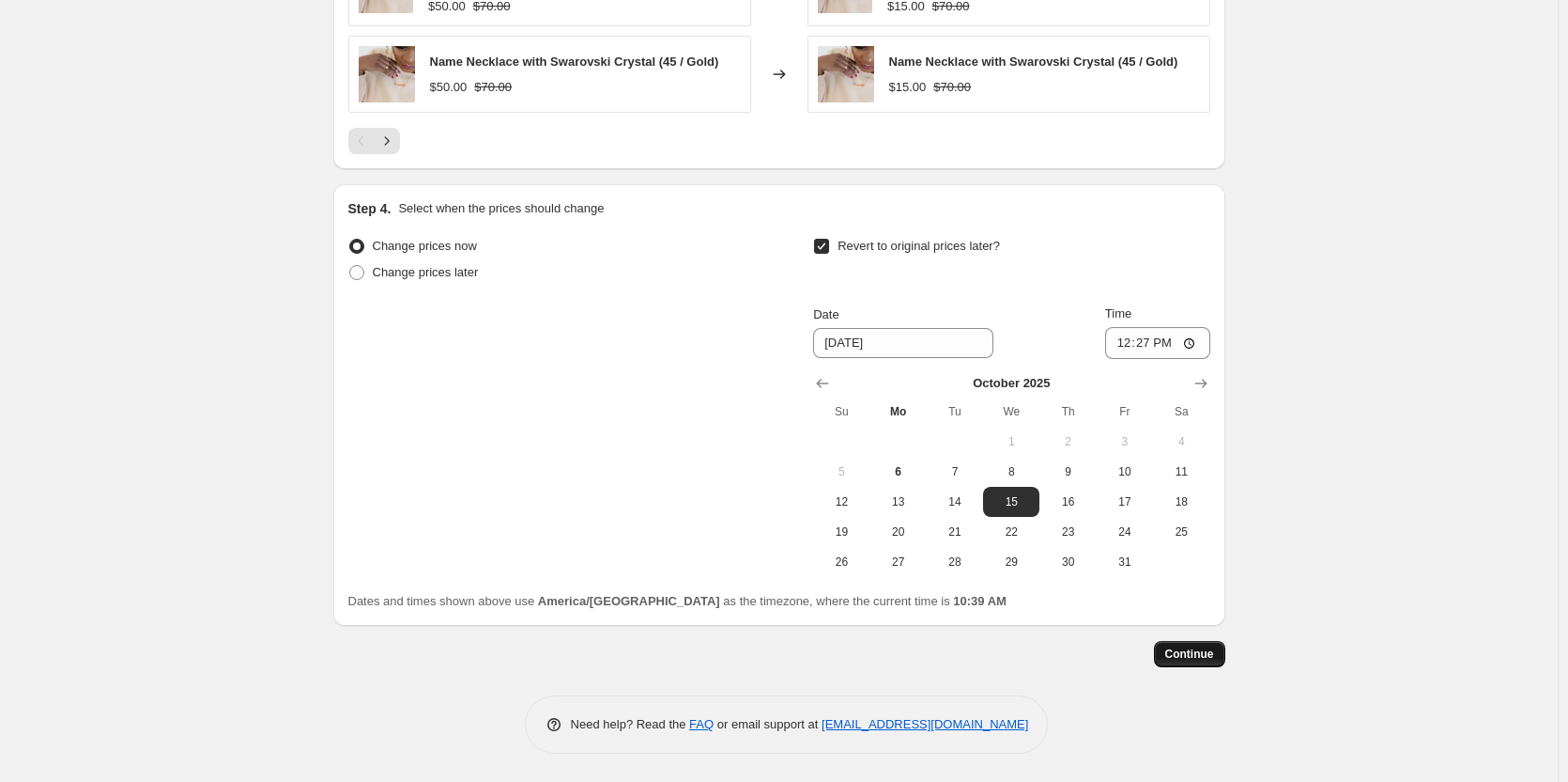
click at [1212, 658] on span "Continue" at bounding box center [1190, 654] width 49 height 15
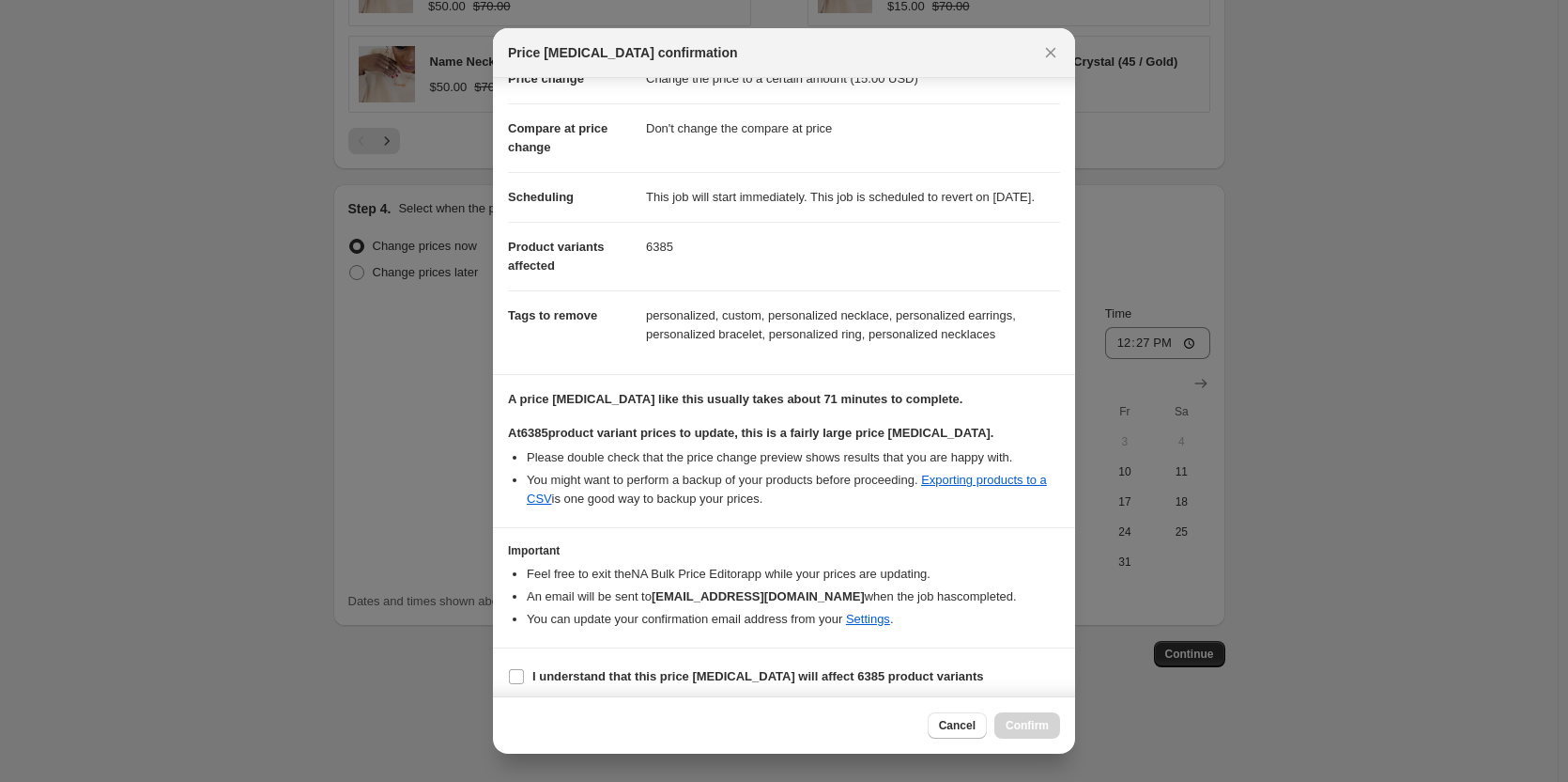
scroll to position [85, 0]
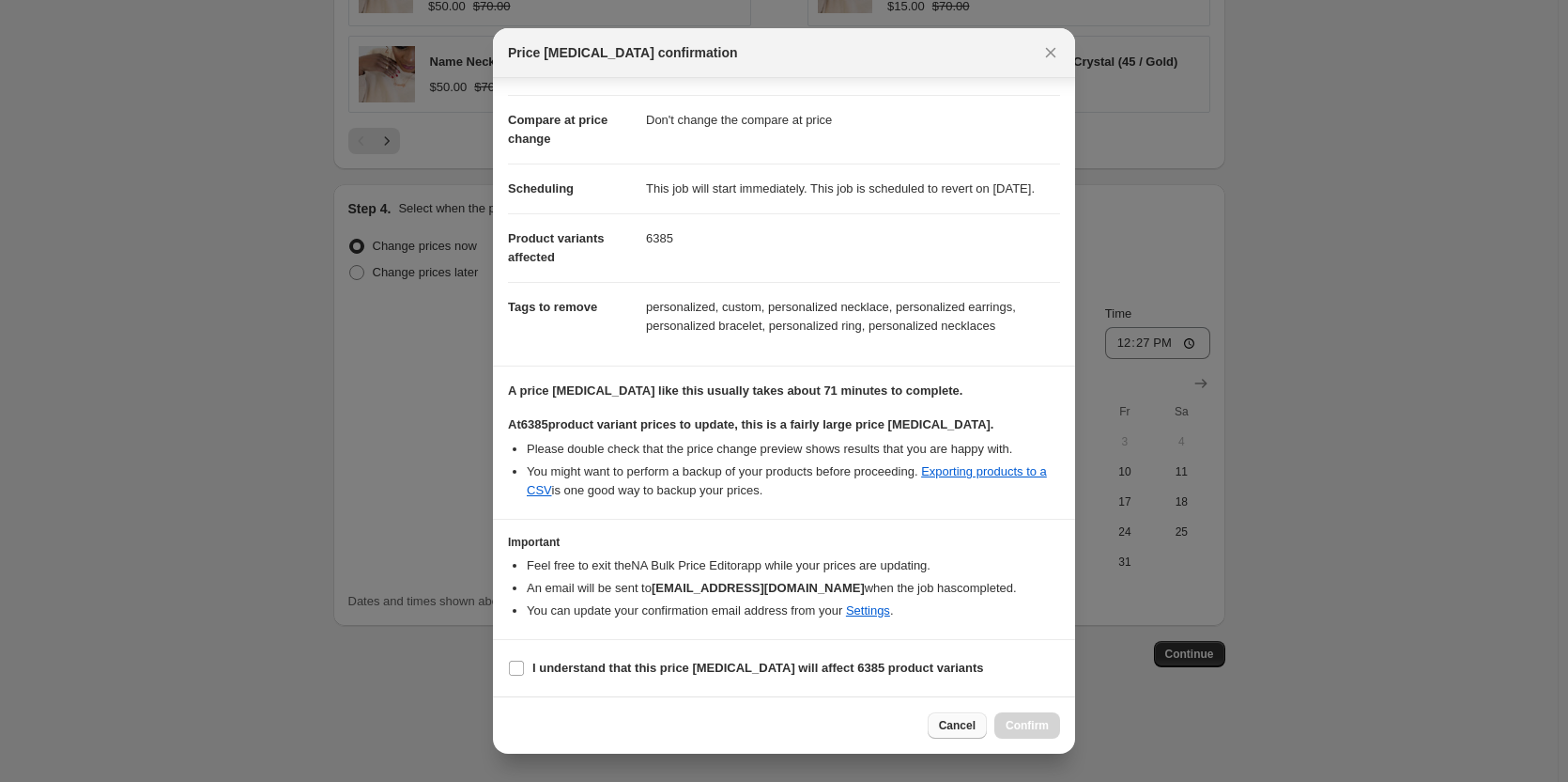
click at [972, 725] on span "Cancel" at bounding box center [958, 725] width 37 height 15
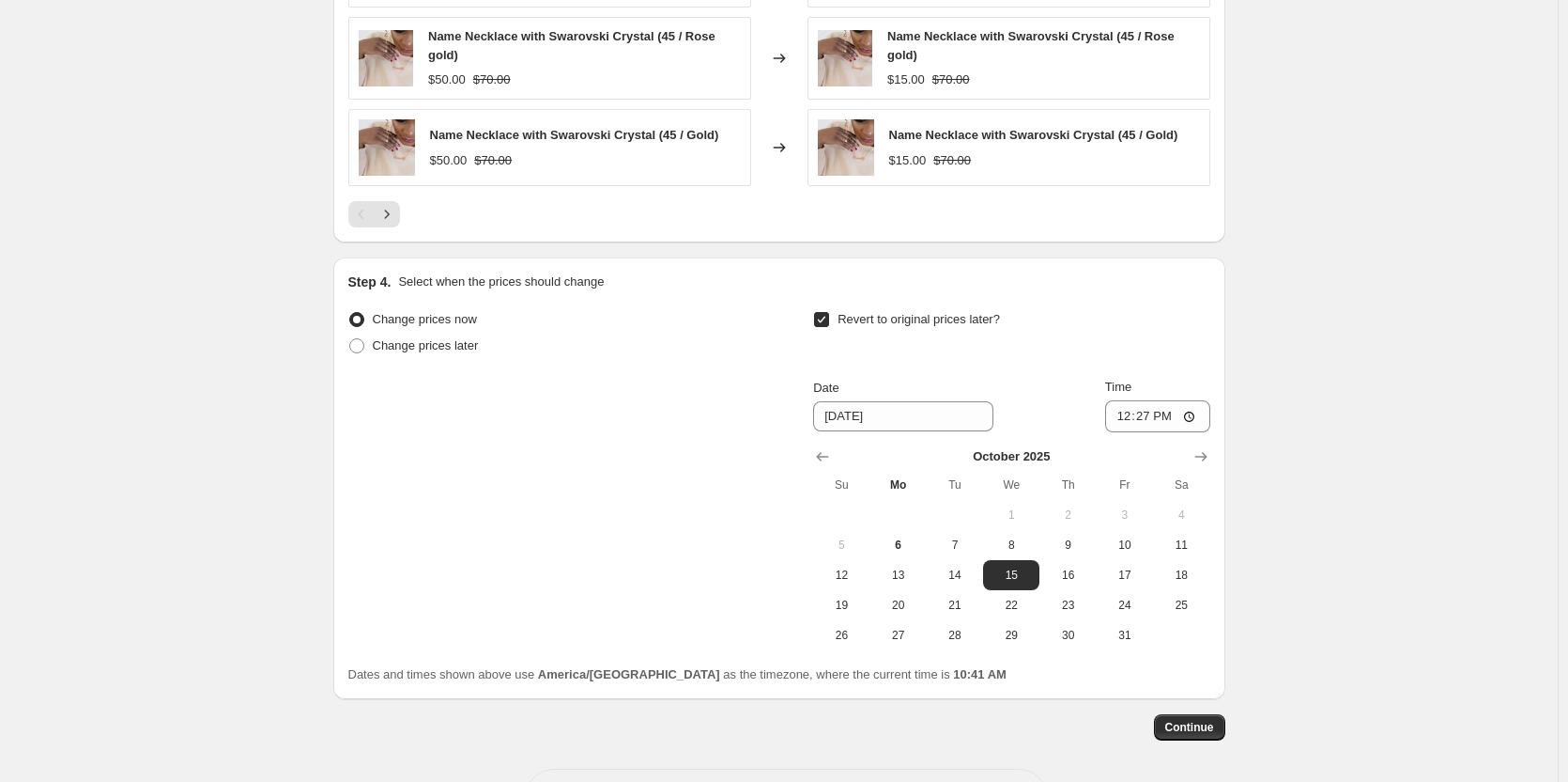
scroll to position [1405, 0]
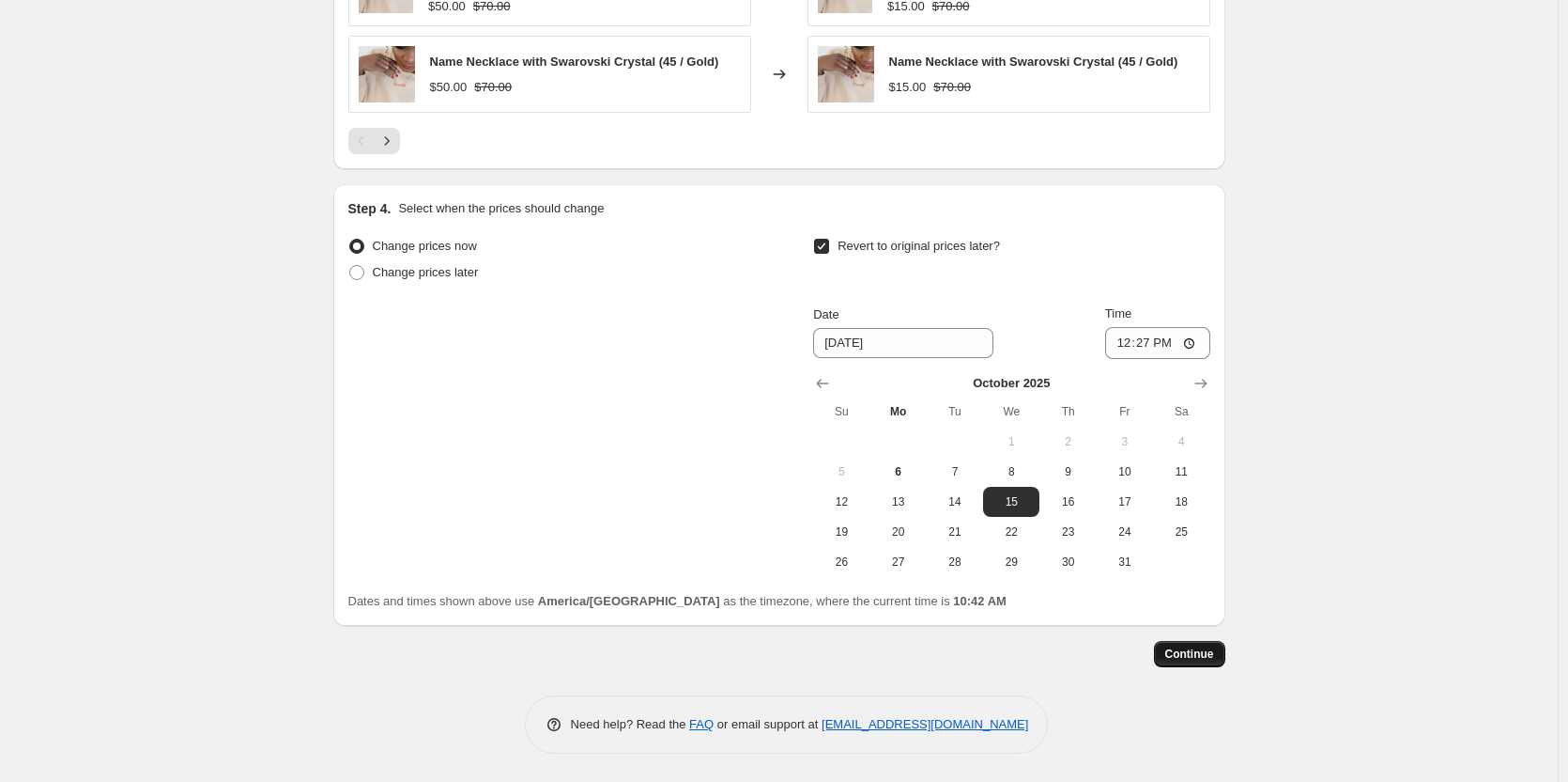
click at [1224, 649] on button "Continue" at bounding box center [1189, 654] width 71 height 26
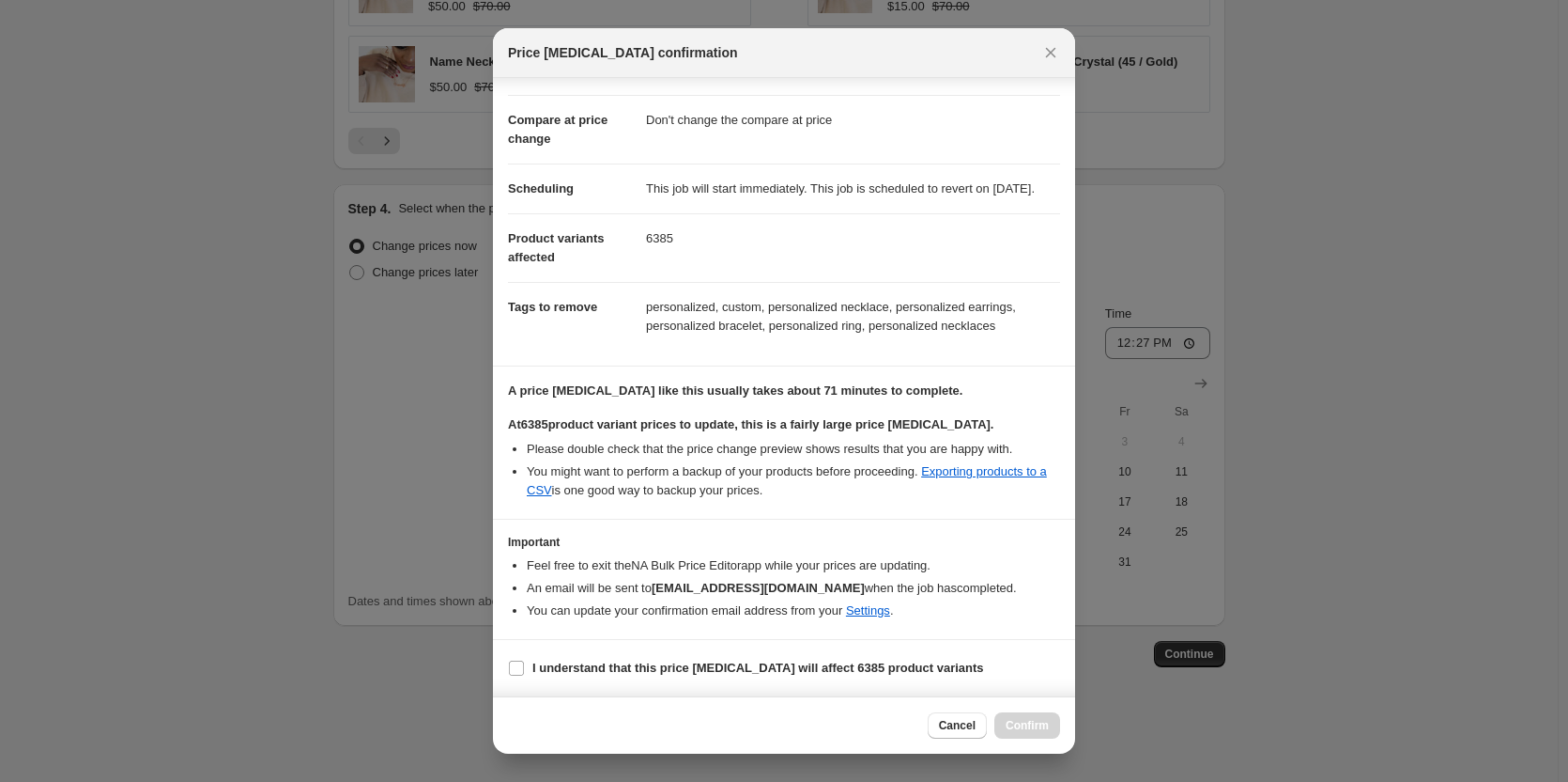
scroll to position [85, 0]
click at [520, 672] on input "I understand that this price [MEDICAL_DATA] will affect 6385 product variants" at bounding box center [516, 667] width 15 height 15
checkbox input "true"
click at [1044, 721] on span "Confirm" at bounding box center [1028, 725] width 43 height 15
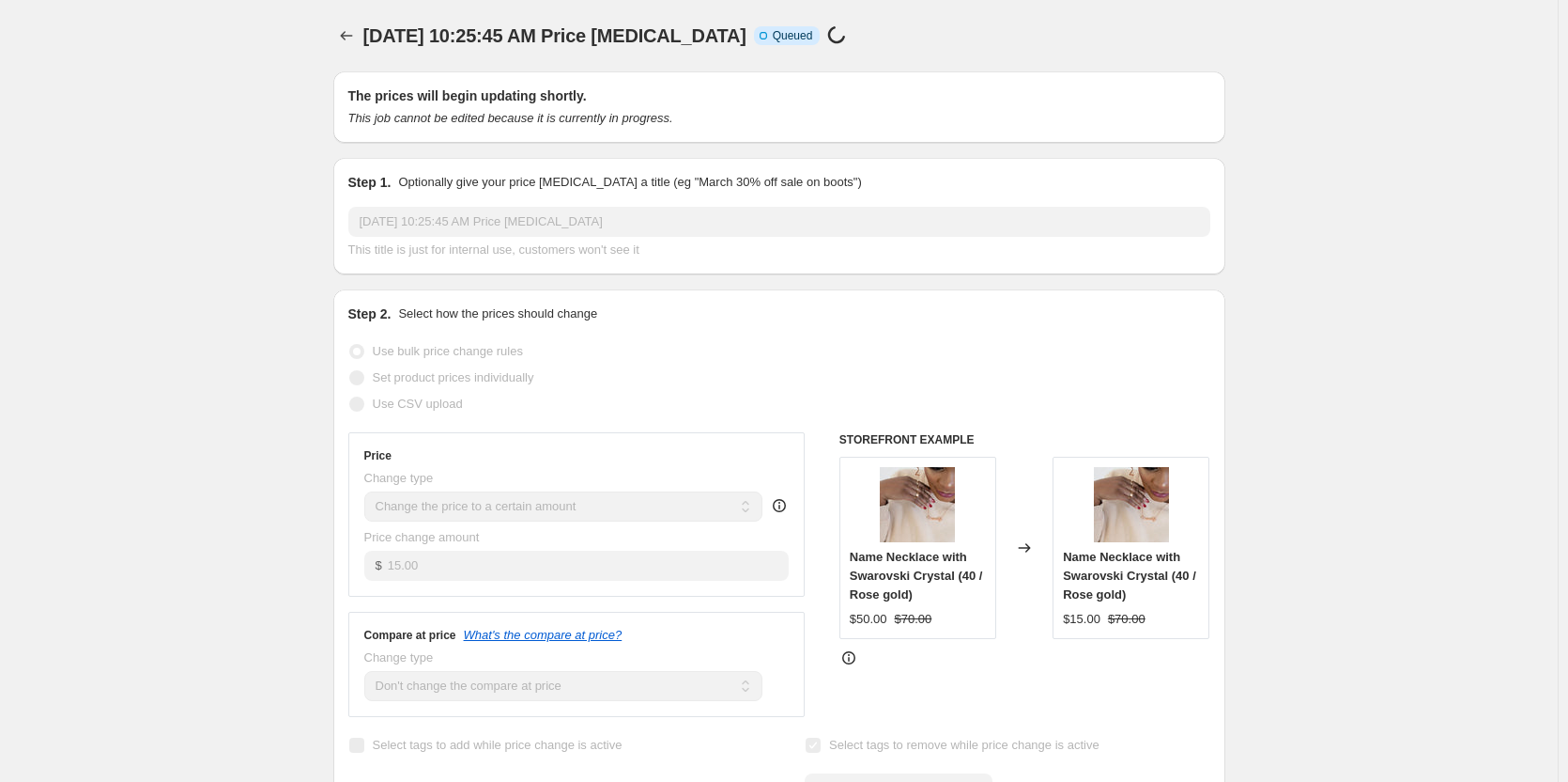
scroll to position [1405, 0]
